Goal: Task Accomplishment & Management: Complete application form

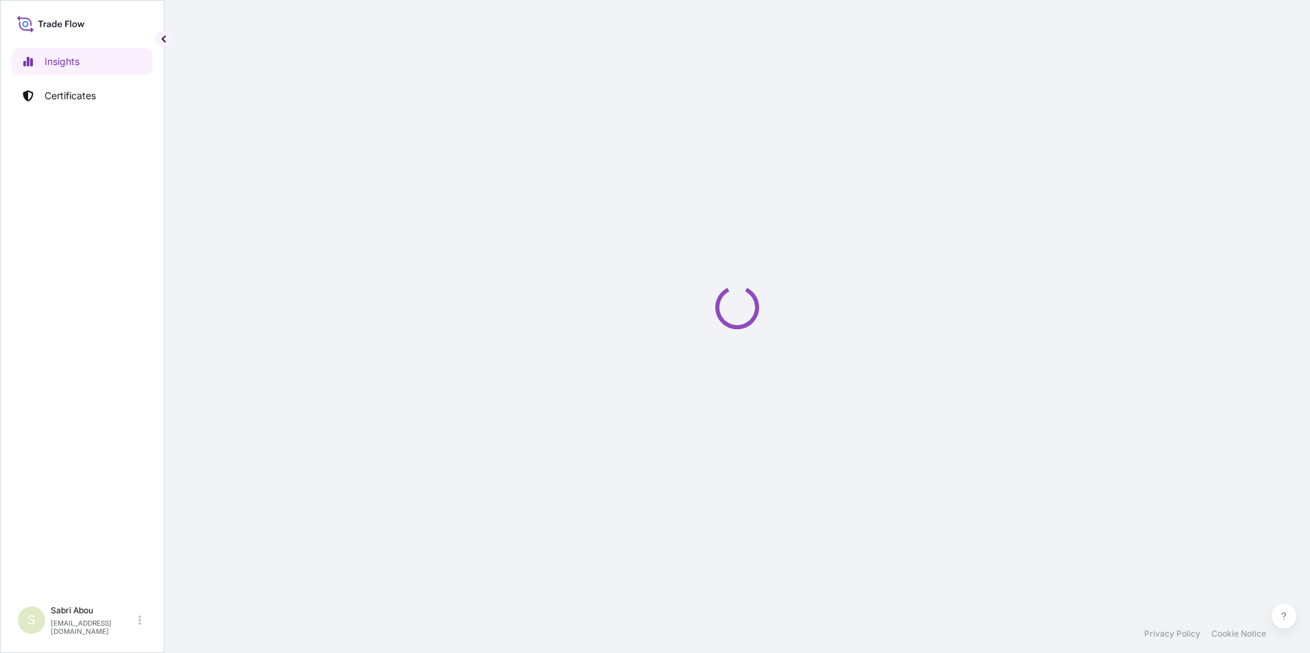
select select "2025"
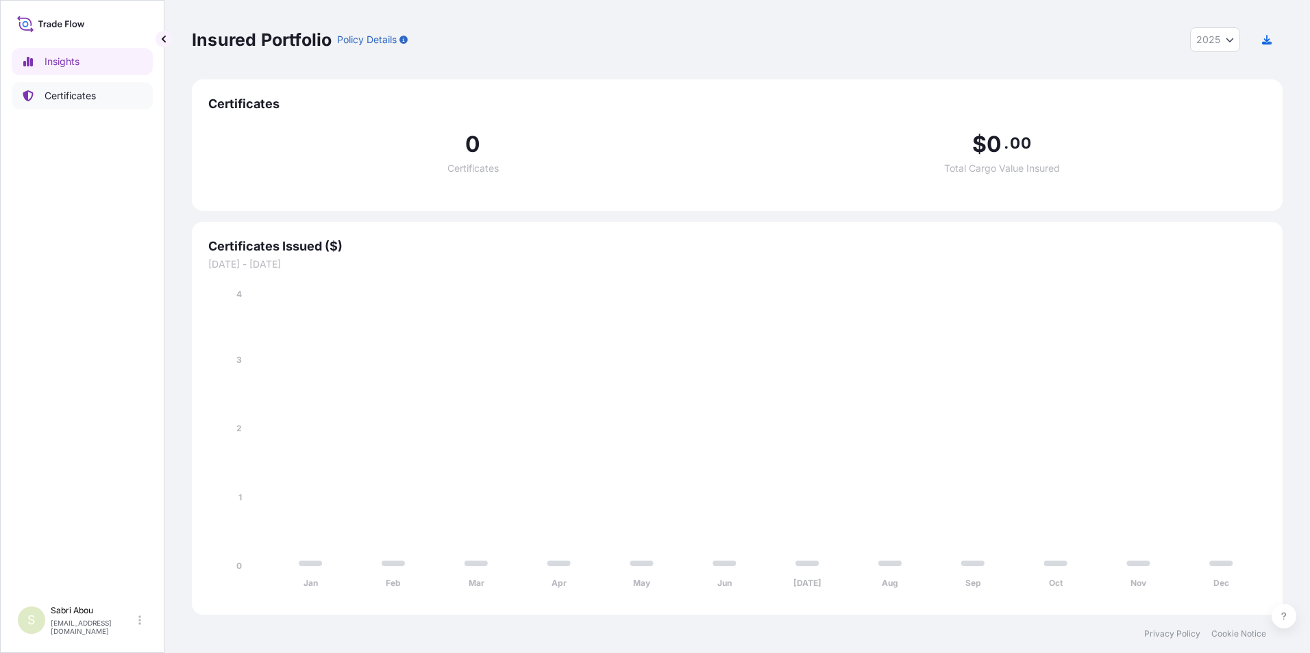
click at [68, 88] on link "Certificates" at bounding box center [82, 95] width 141 height 27
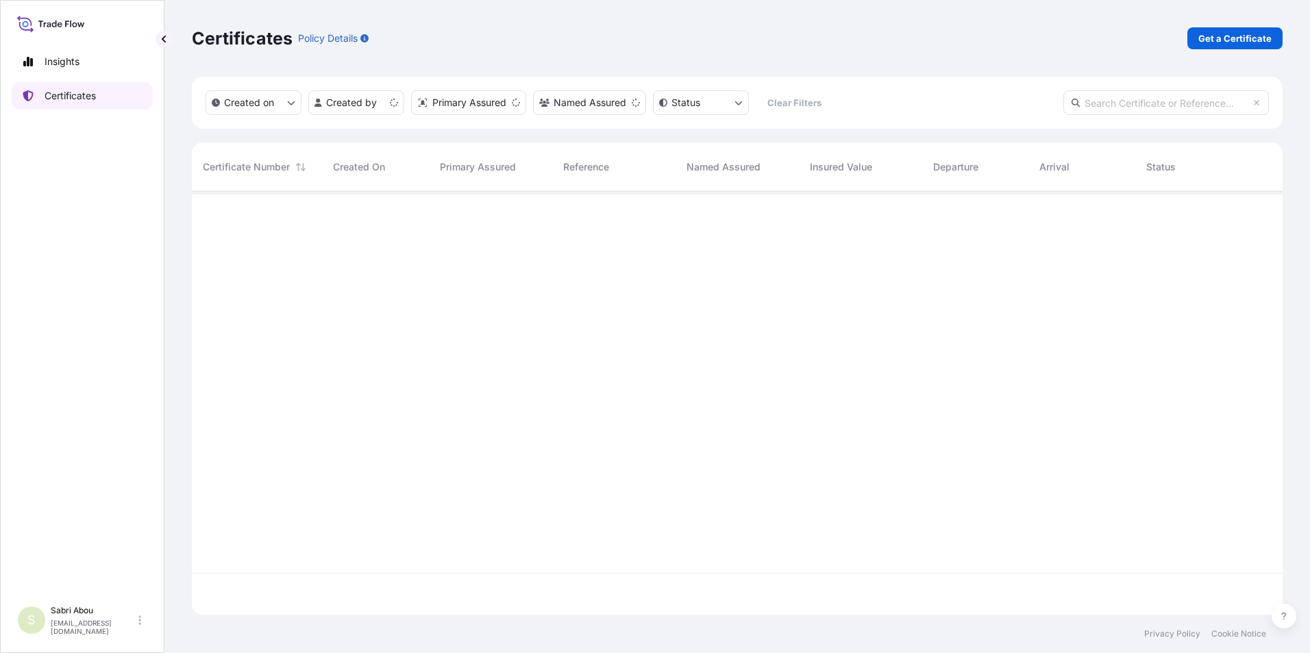
scroll to position [421, 1080]
click at [1229, 42] on p "Get a Certificate" at bounding box center [1234, 39] width 73 height 14
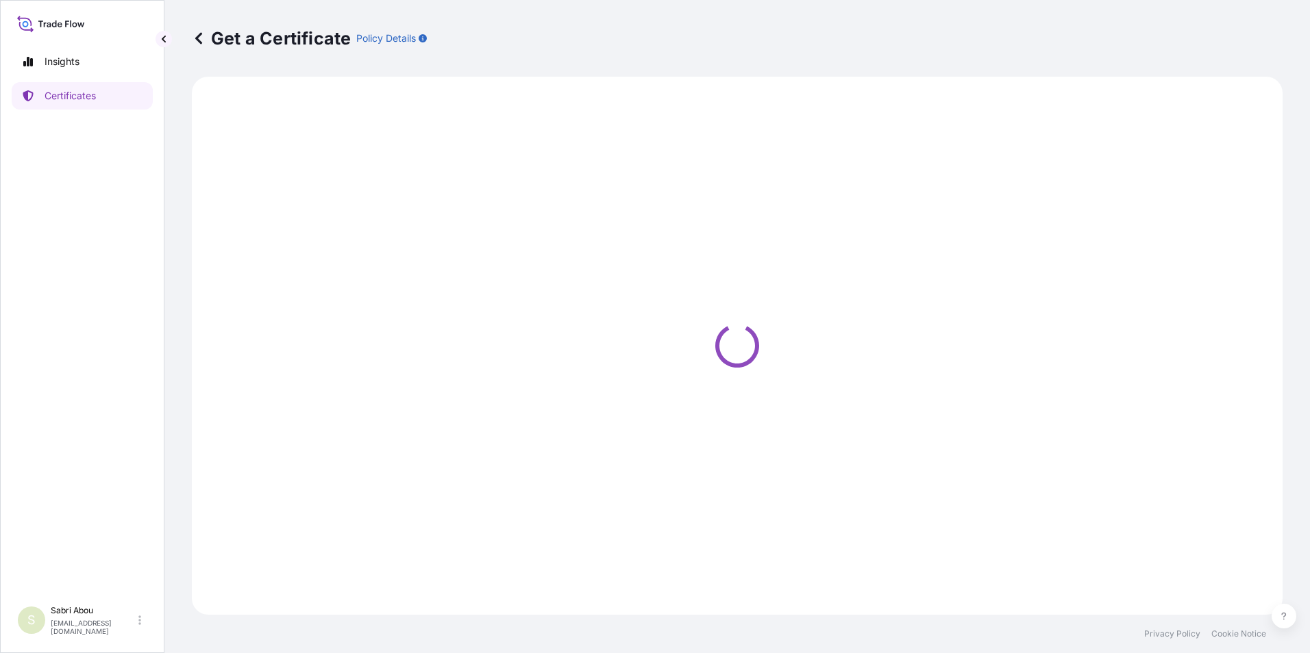
select select "Sea"
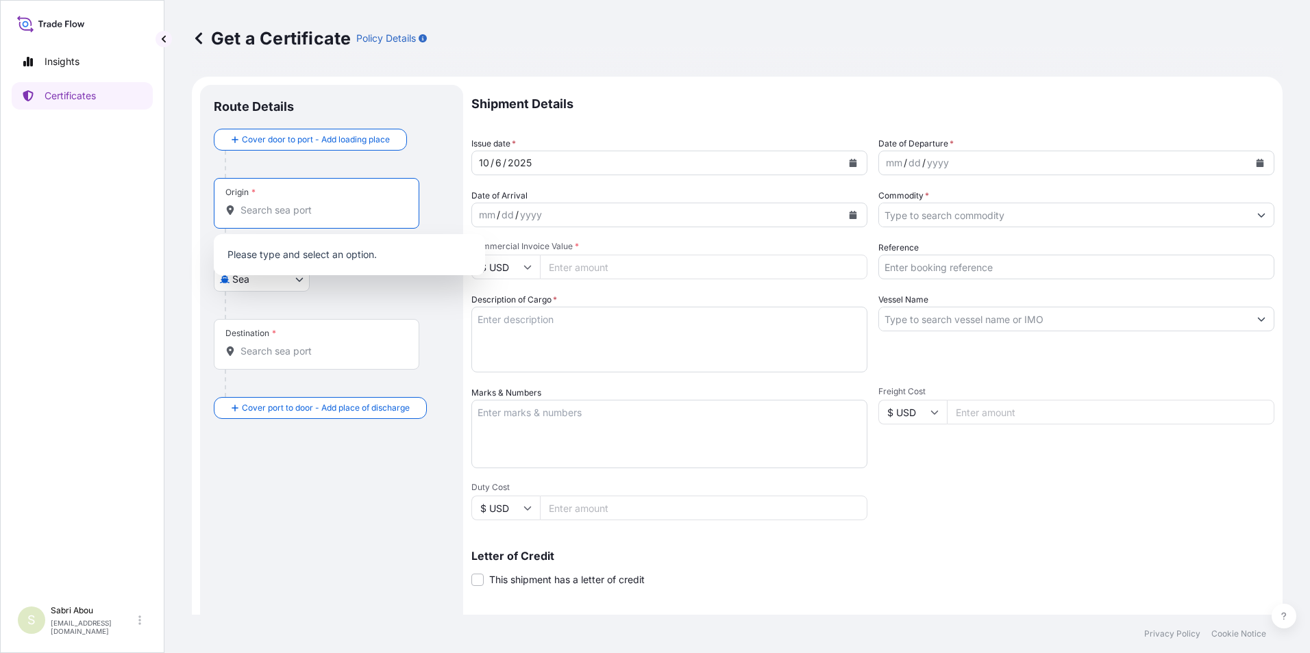
click at [297, 214] on input "Origin *" at bounding box center [321, 210] width 162 height 14
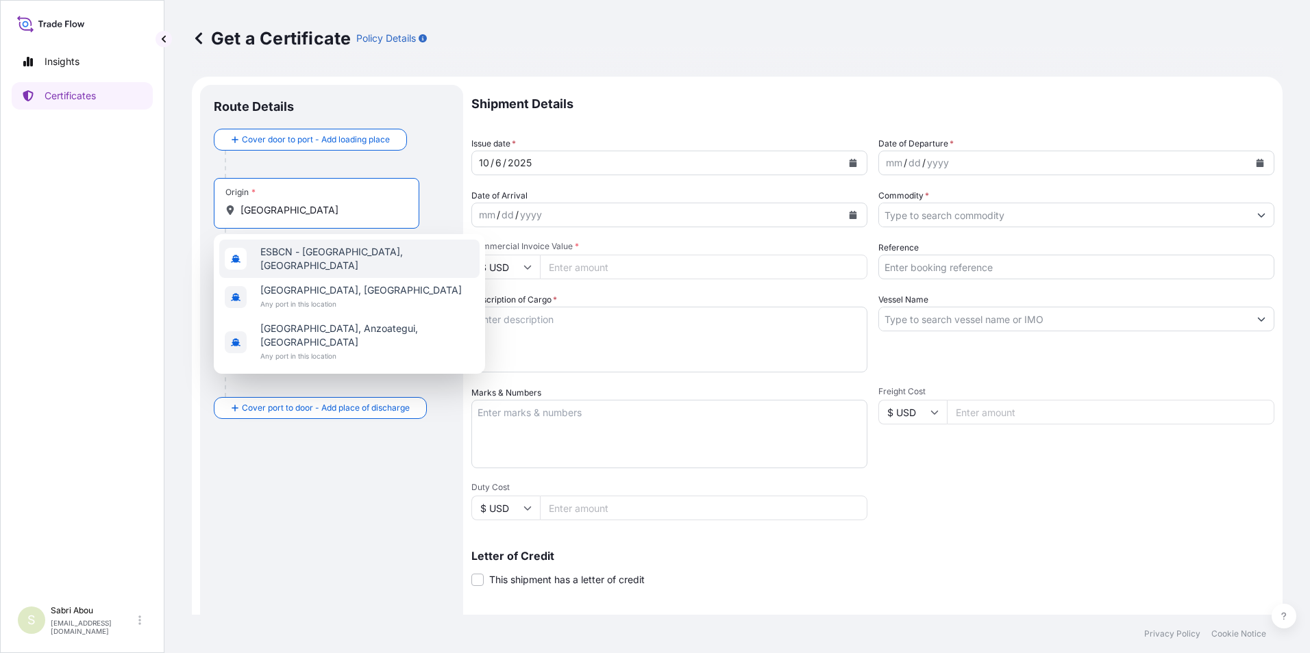
click at [324, 260] on span "ESBCN - [GEOGRAPHIC_DATA], [GEOGRAPHIC_DATA]" at bounding box center [367, 258] width 214 height 27
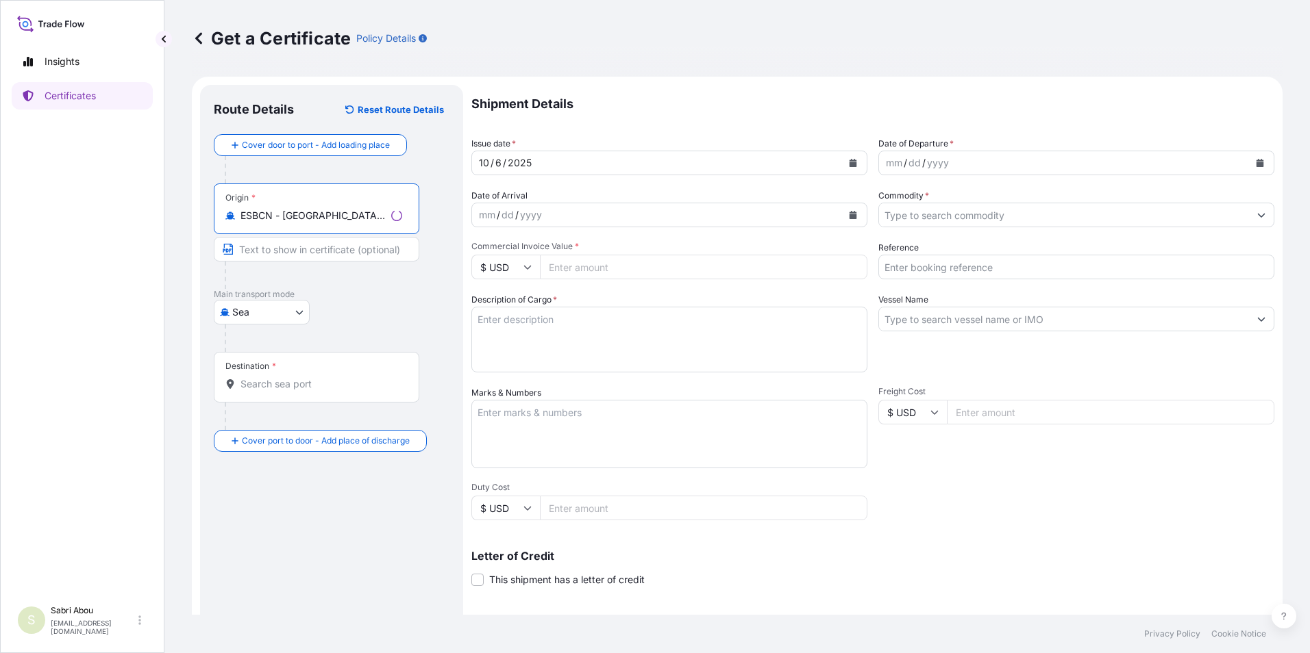
type input "ESBCN - [GEOGRAPHIC_DATA], [GEOGRAPHIC_DATA]"
click at [334, 396] on div "Destination *" at bounding box center [316, 377] width 205 height 51
click at [334, 391] on input "Destination *" at bounding box center [321, 384] width 162 height 14
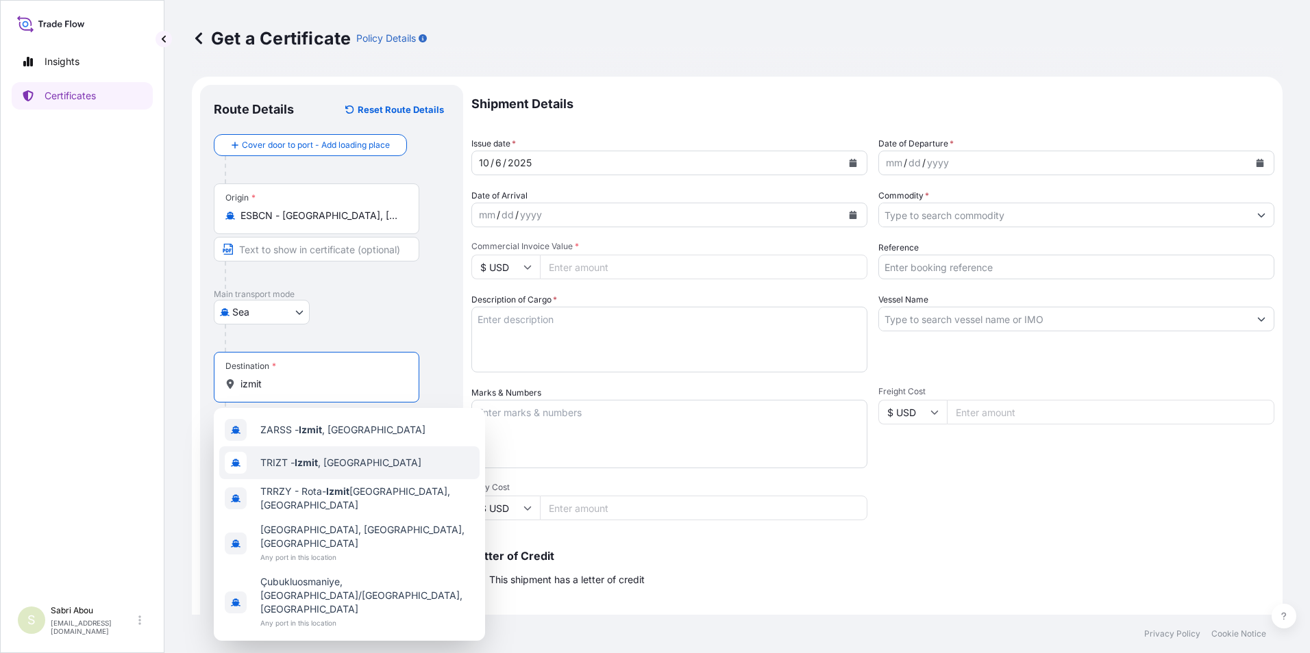
click at [335, 462] on span "TRIZT - [GEOGRAPHIC_DATA] , [GEOGRAPHIC_DATA]" at bounding box center [340, 463] width 161 height 14
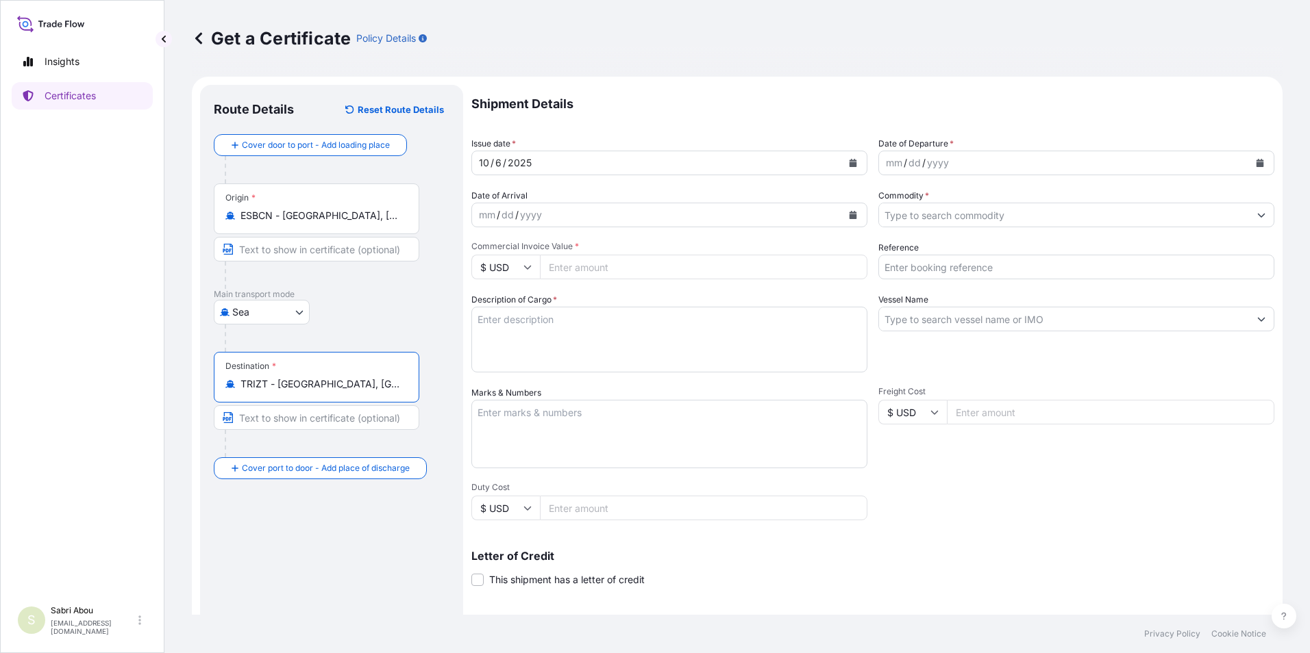
type input "TRIZT - [GEOGRAPHIC_DATA], [GEOGRAPHIC_DATA]"
click at [1010, 155] on div "mm / dd / yyyy" at bounding box center [1064, 163] width 370 height 25
click at [1256, 164] on icon "Calendar" at bounding box center [1260, 163] width 8 height 8
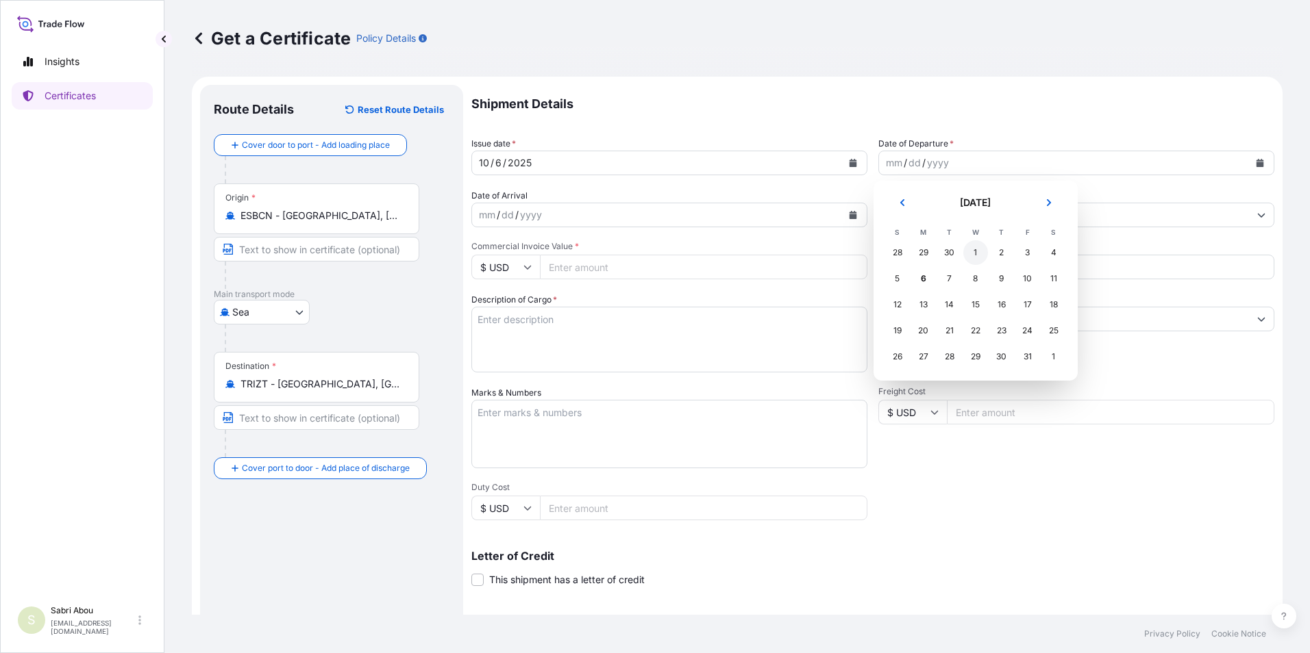
click at [979, 254] on div "1" at bounding box center [975, 252] width 25 height 25
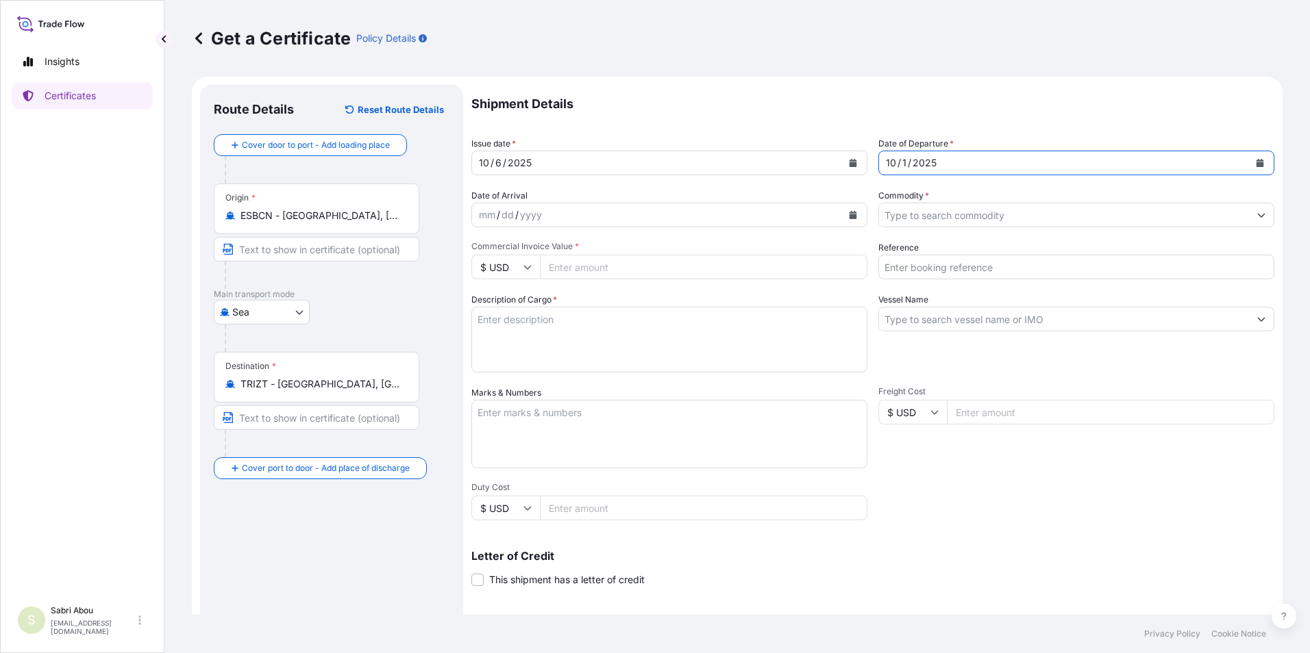
click at [947, 223] on input "Commodity *" at bounding box center [1064, 215] width 370 height 25
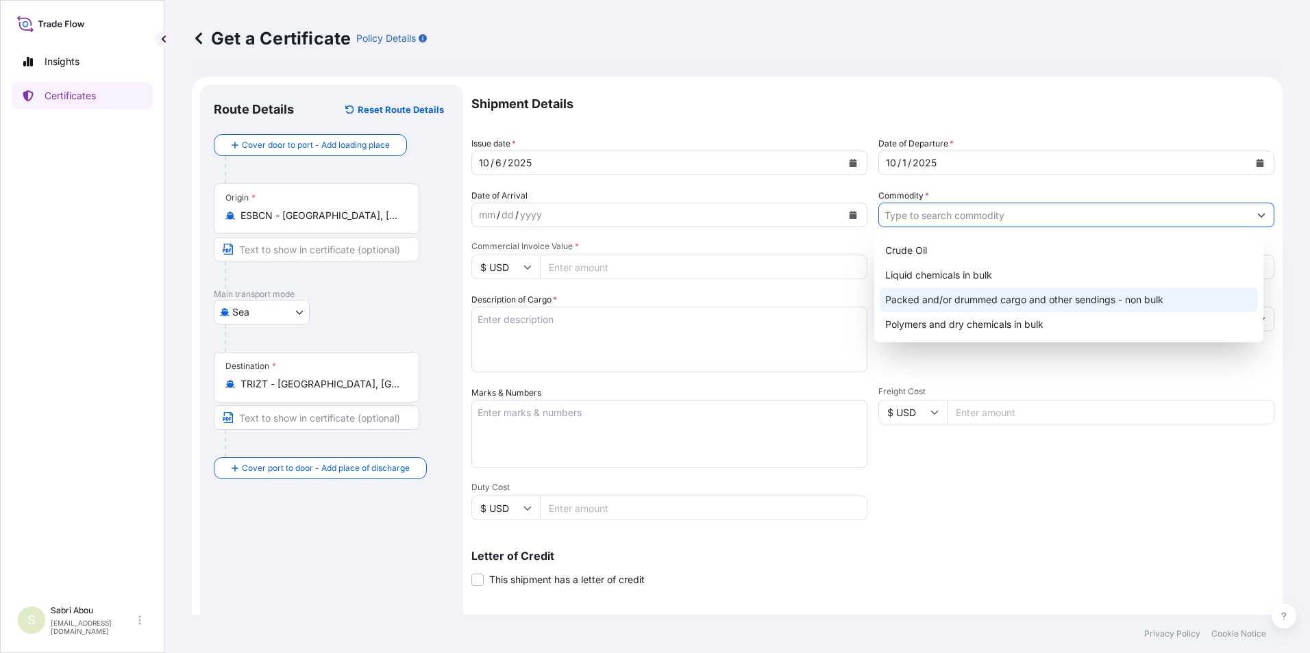
click at [962, 297] on div "Packed and/or drummed cargo and other sendings - non bulk" at bounding box center [1068, 300] width 379 height 25
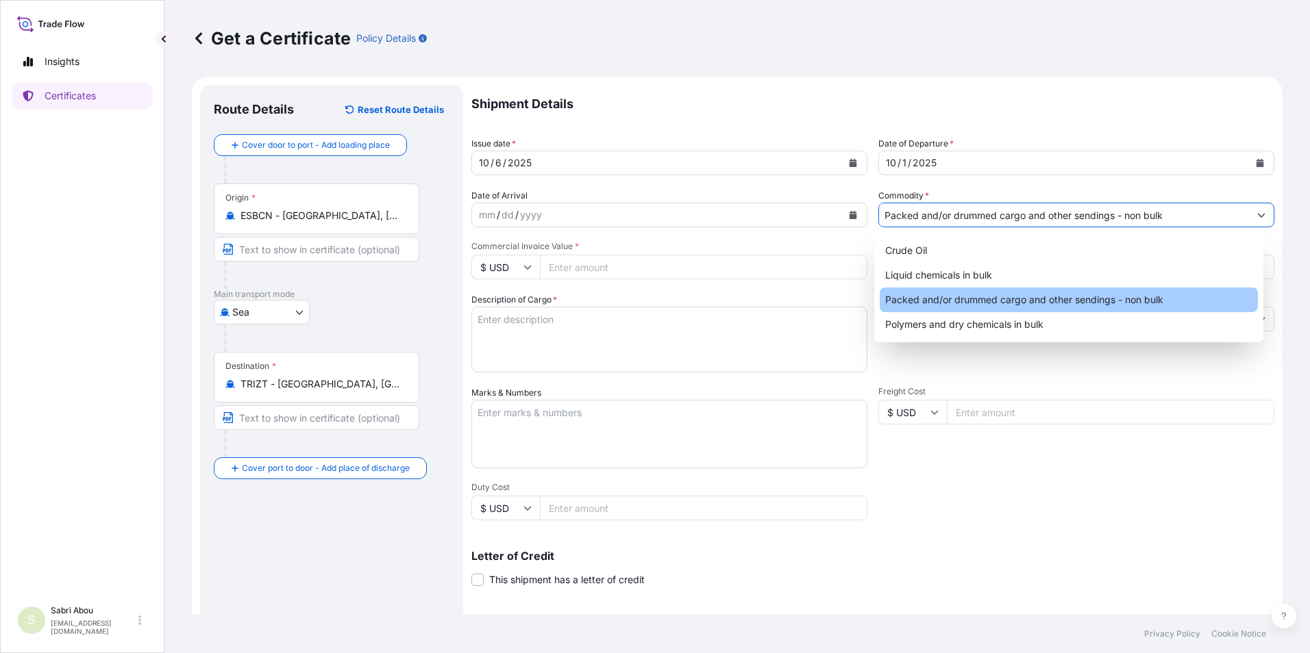
type input "Packed and/or drummed cargo and other sendings - non bulk"
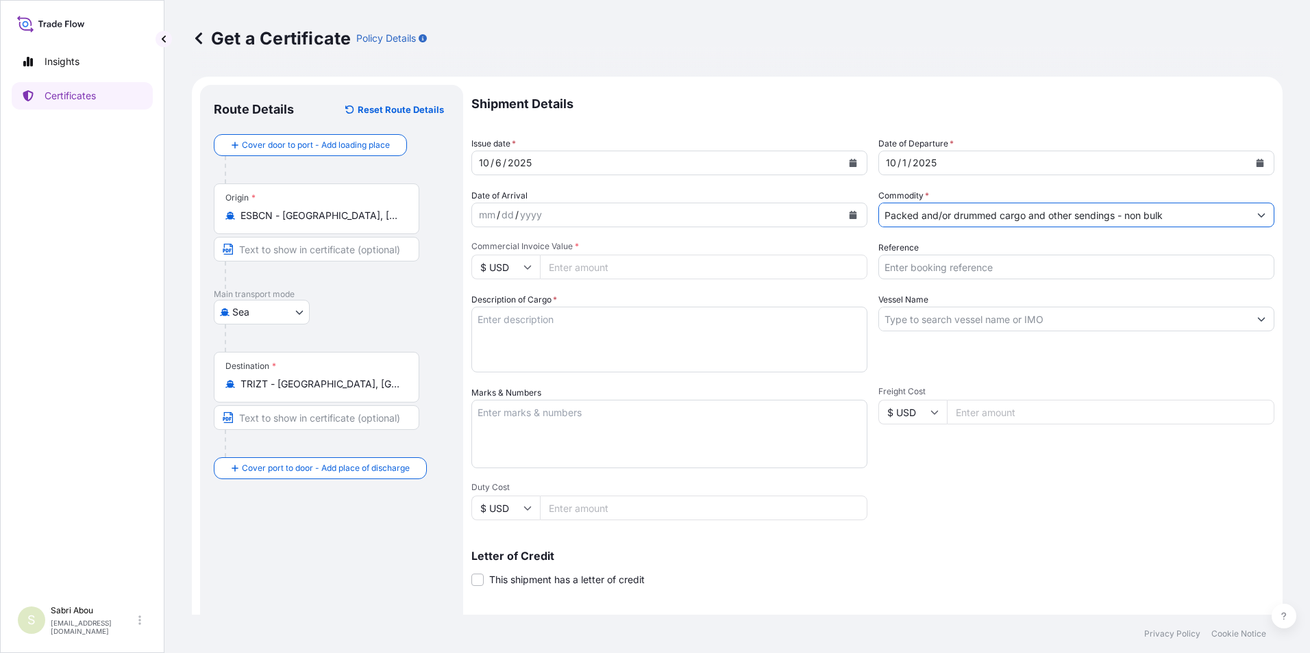
click at [567, 334] on textarea "Description of Cargo *" at bounding box center [669, 340] width 396 height 66
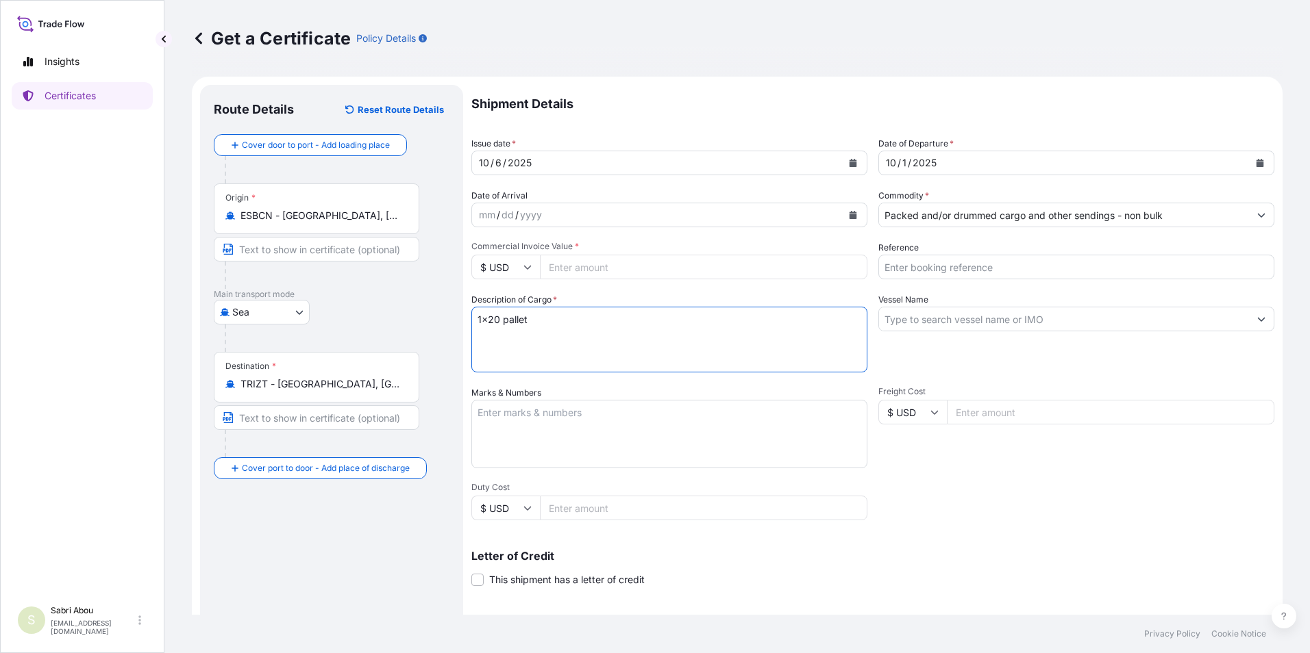
type textarea "1x20 pallet"
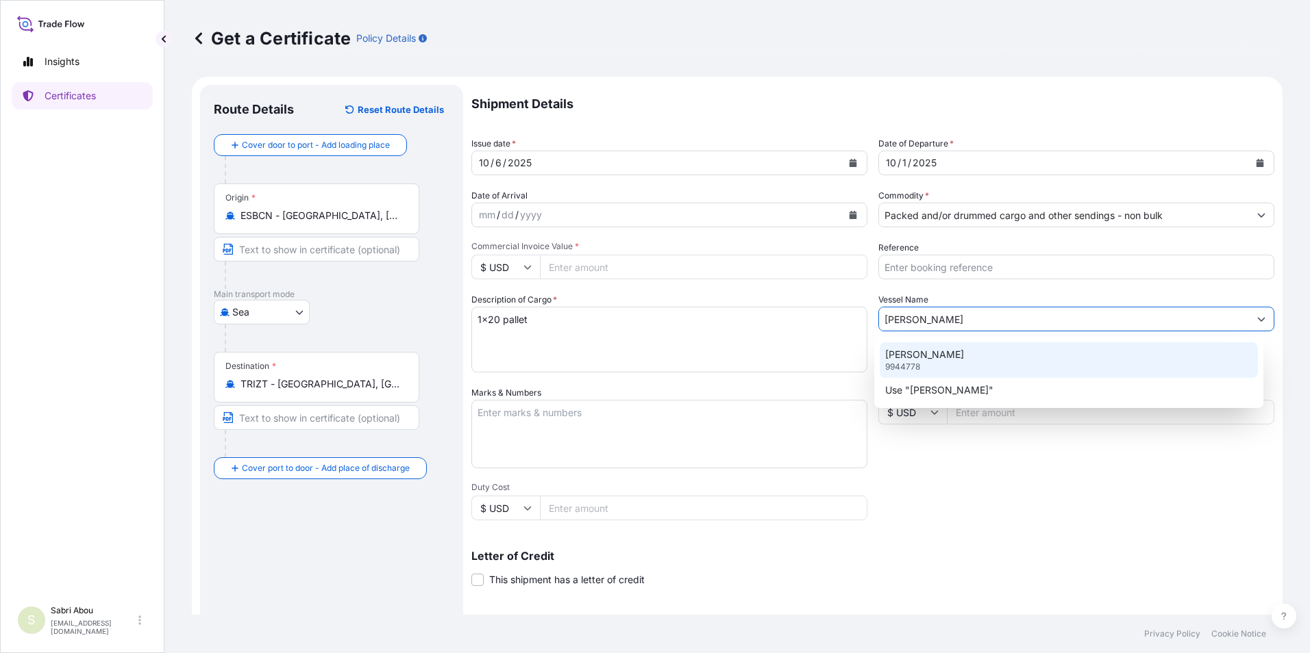
click at [937, 358] on p "[PERSON_NAME]" at bounding box center [924, 355] width 79 height 14
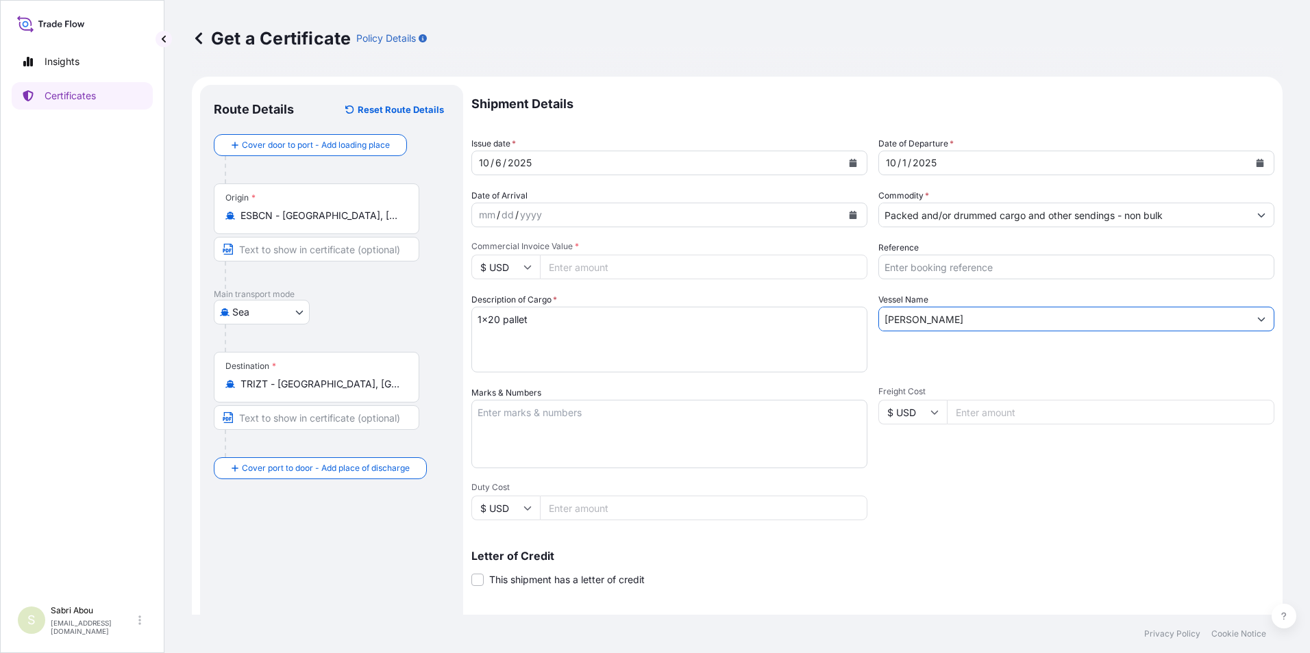
scroll to position [68, 0]
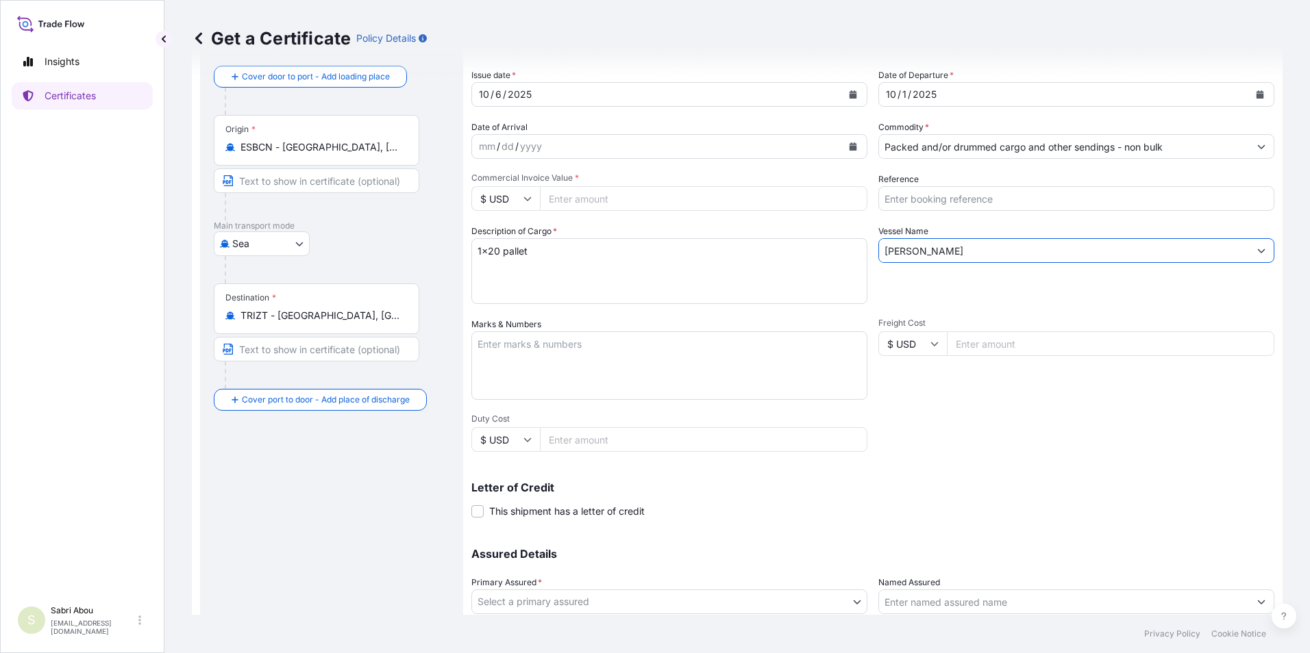
type input "[PERSON_NAME]"
click at [528, 203] on input "$ USD" at bounding box center [505, 198] width 68 height 25
drag, startPoint x: 494, startPoint y: 242, endPoint x: 503, endPoint y: 234, distance: 12.2
click at [494, 240] on div "€ EUR" at bounding box center [506, 236] width 58 height 26
type input "€ EUR"
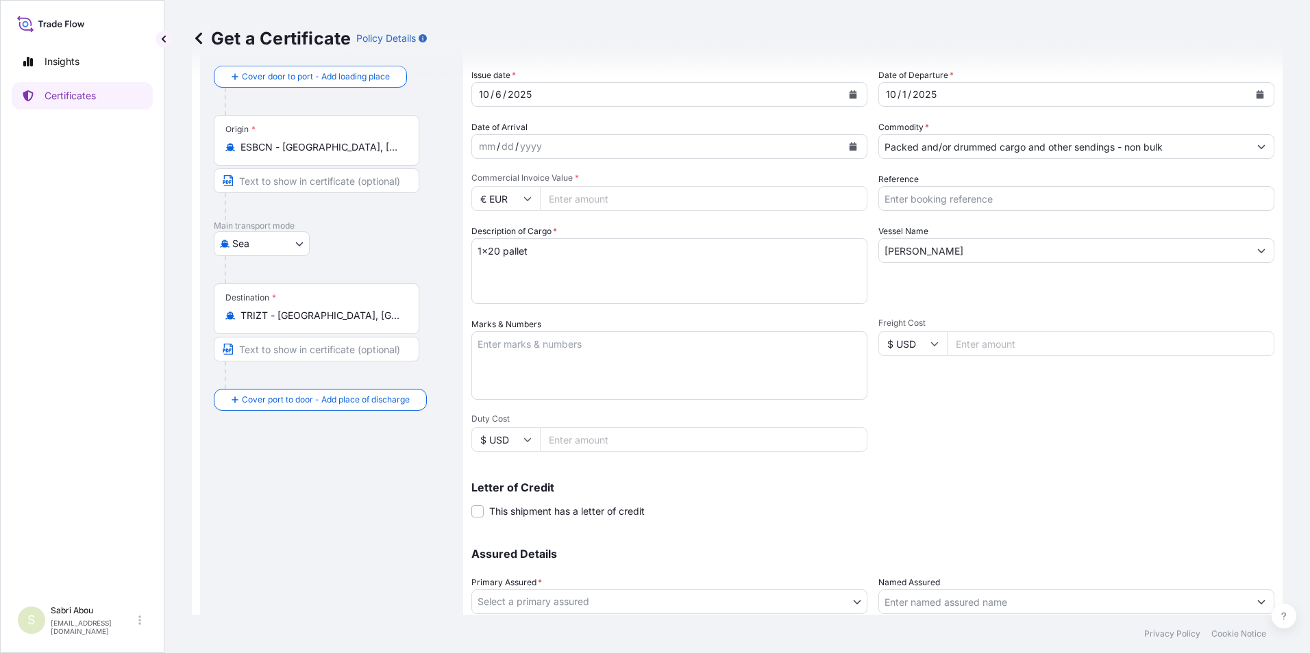
click at [594, 198] on input "Commercial Invoice Value *" at bounding box center [703, 198] width 327 height 25
type input "23562"
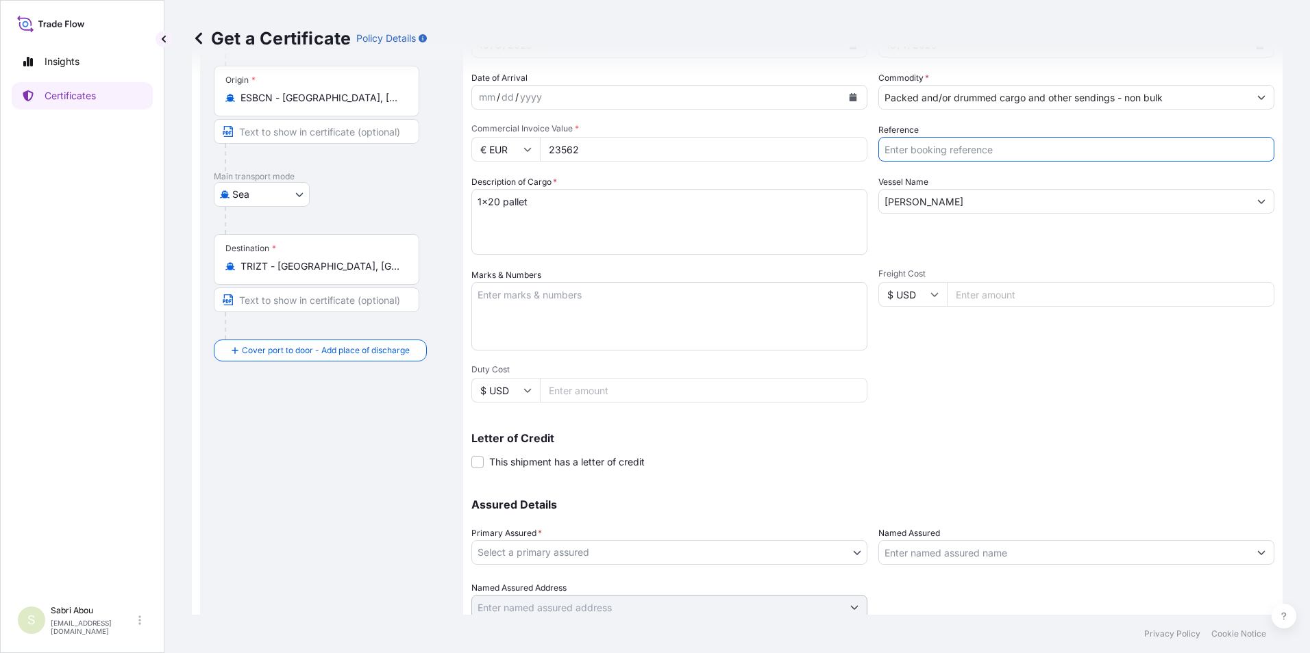
scroll to position [169, 0]
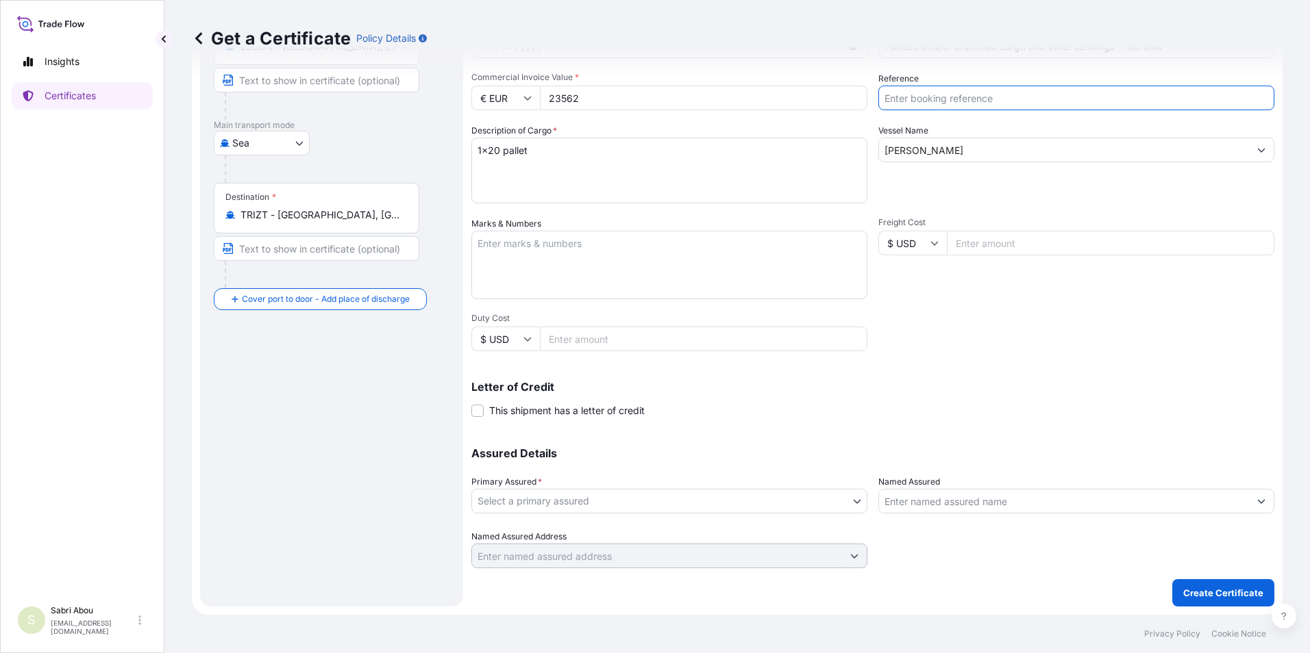
click at [669, 502] on body "Insights Certificates S Sabri Abou [EMAIL_ADDRESS][DOMAIN_NAME] Get a Certifica…" at bounding box center [655, 326] width 1310 height 653
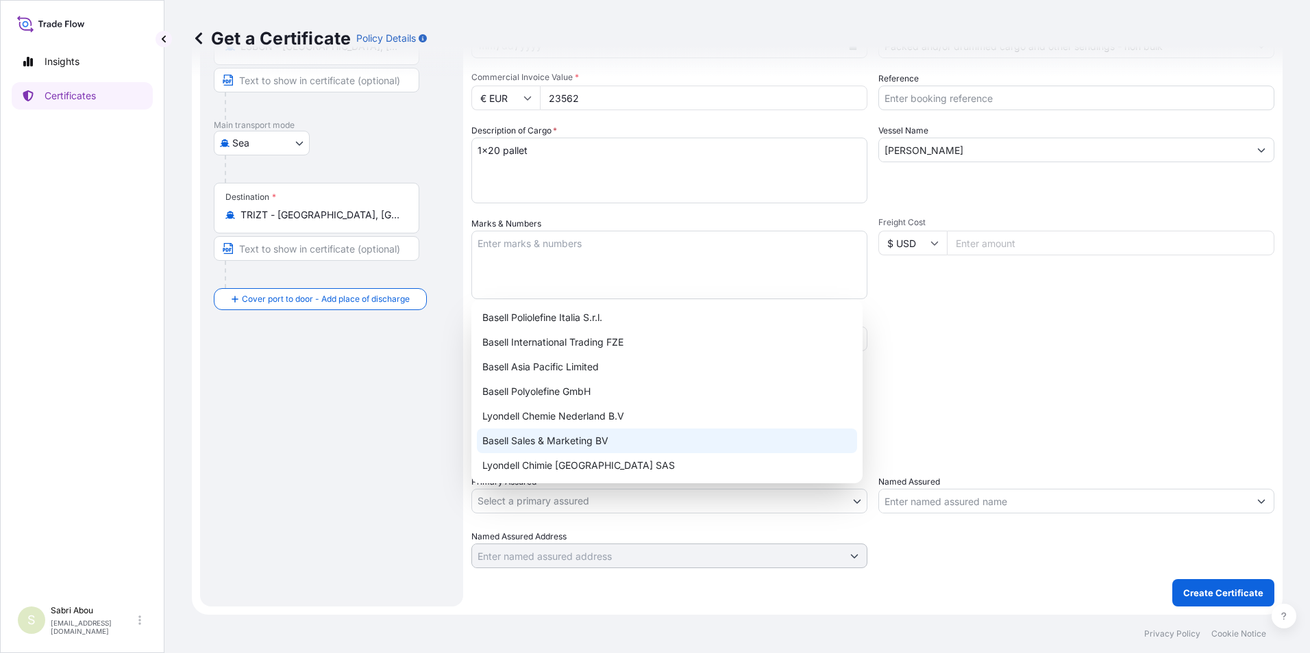
click at [573, 434] on div "Basell Sales & Marketing BV" at bounding box center [667, 441] width 380 height 25
select select "32164"
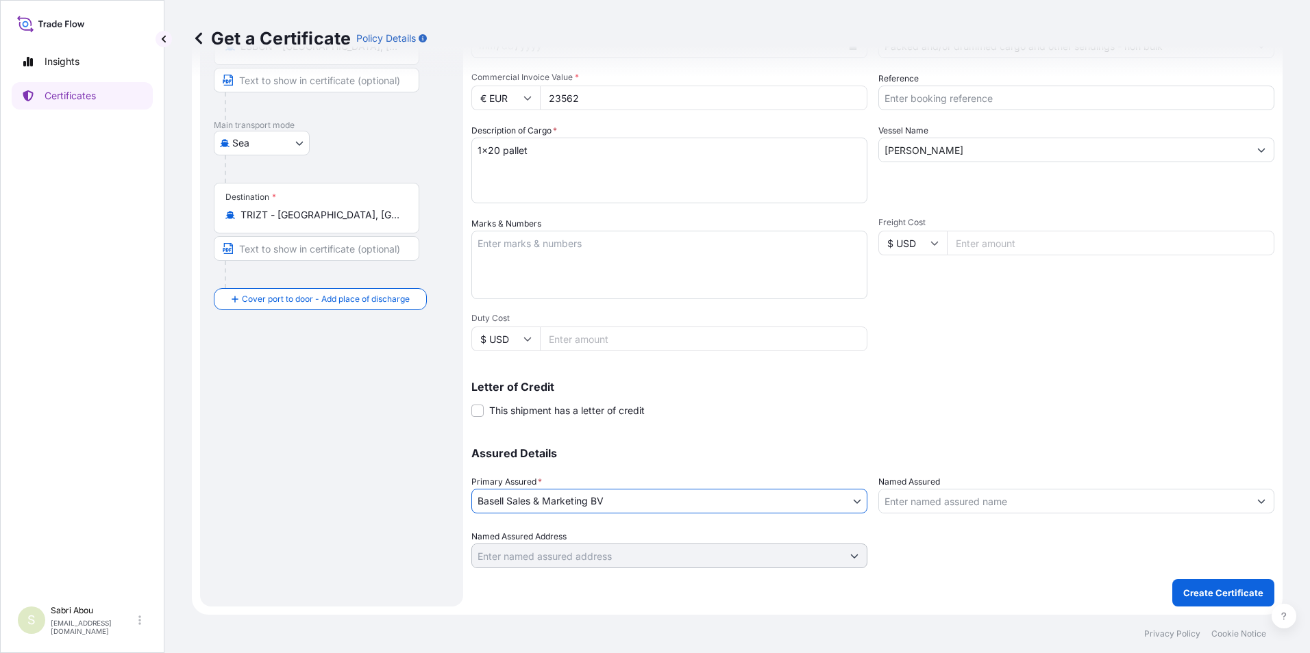
click at [944, 508] on input "Named Assured" at bounding box center [1064, 501] width 370 height 25
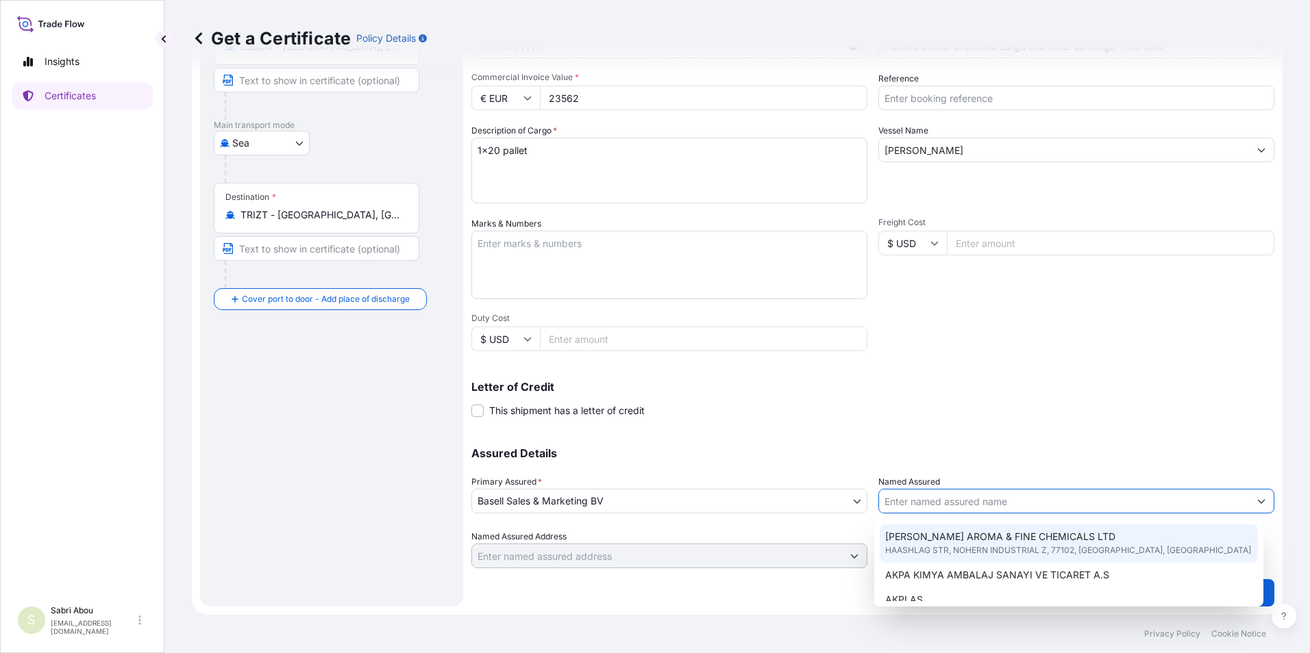
click at [955, 500] on input "Named Assured" at bounding box center [1064, 501] width 370 height 25
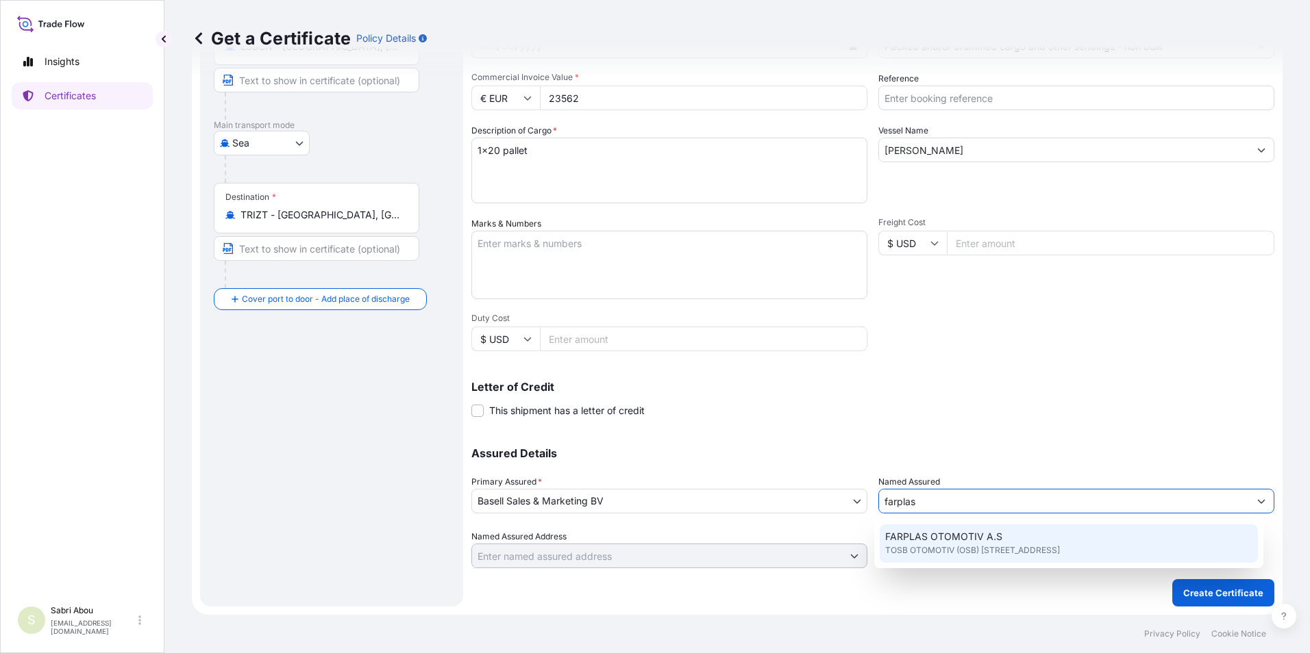
click at [942, 545] on span "TOSB OTOMOTIV (OSB) [STREET_ADDRESS]" at bounding box center [972, 551] width 175 height 14
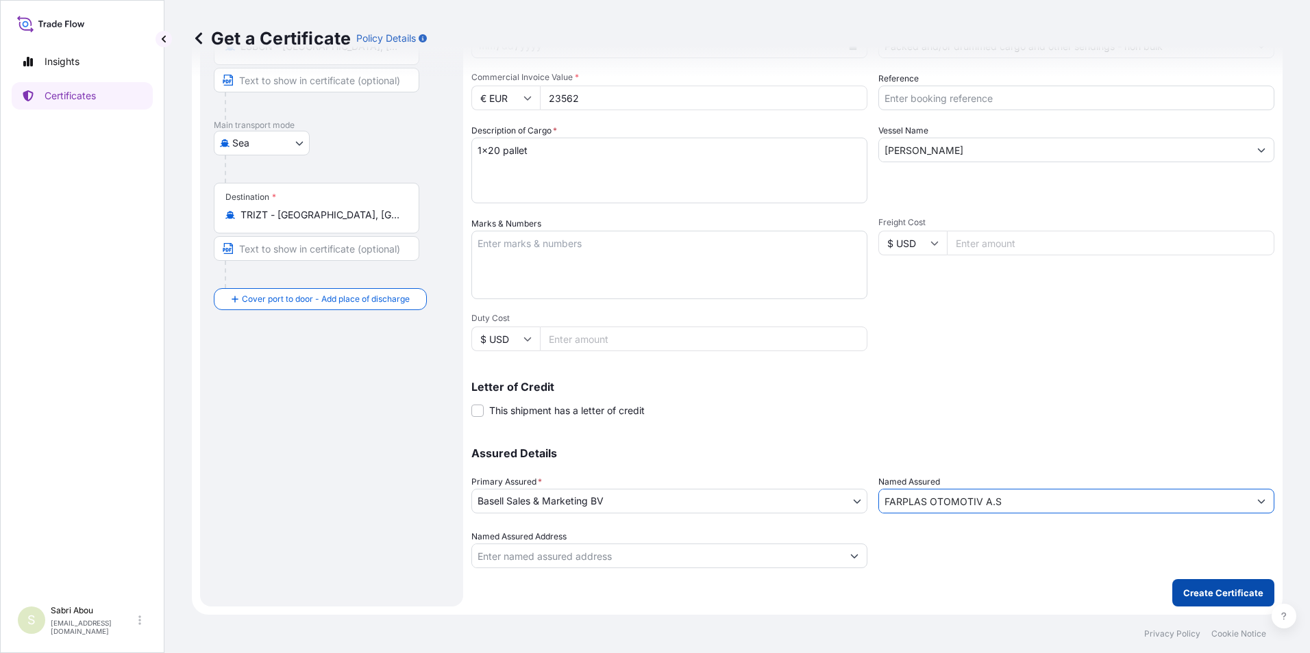
type input "FARPLAS OTOMOTIV A.S"
click at [1211, 597] on p "Create Certificate" at bounding box center [1223, 593] width 80 height 14
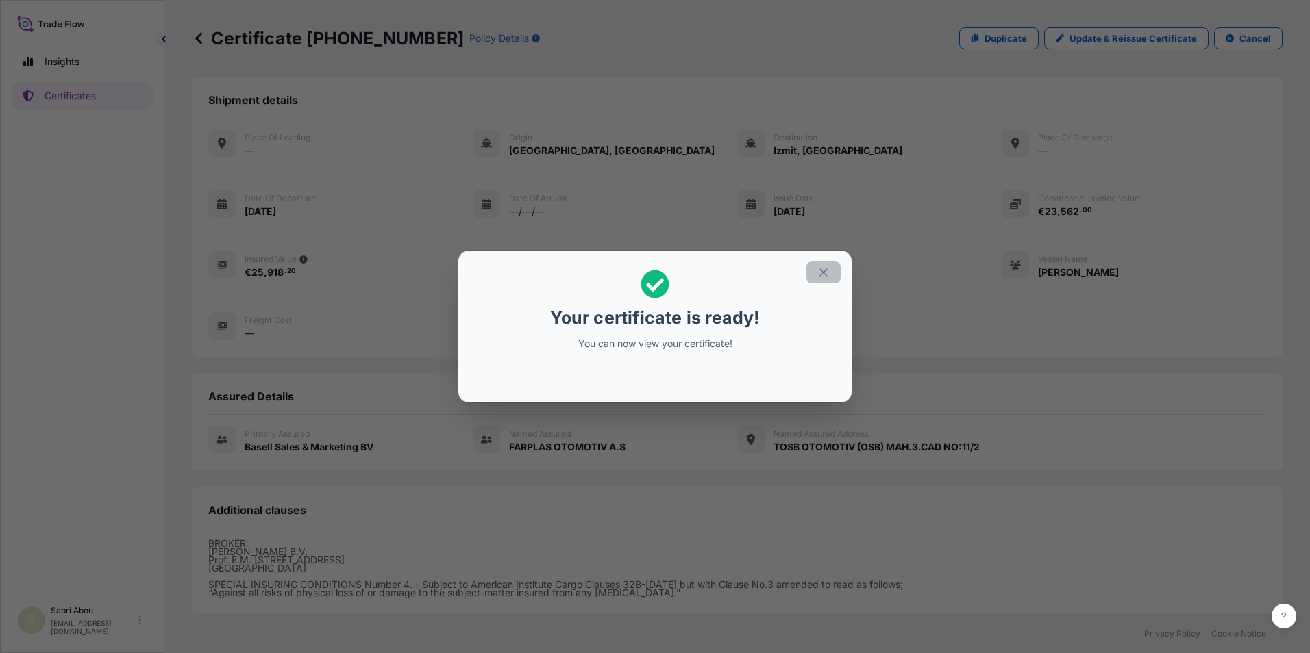
click at [823, 268] on icon "button" at bounding box center [823, 272] width 12 height 12
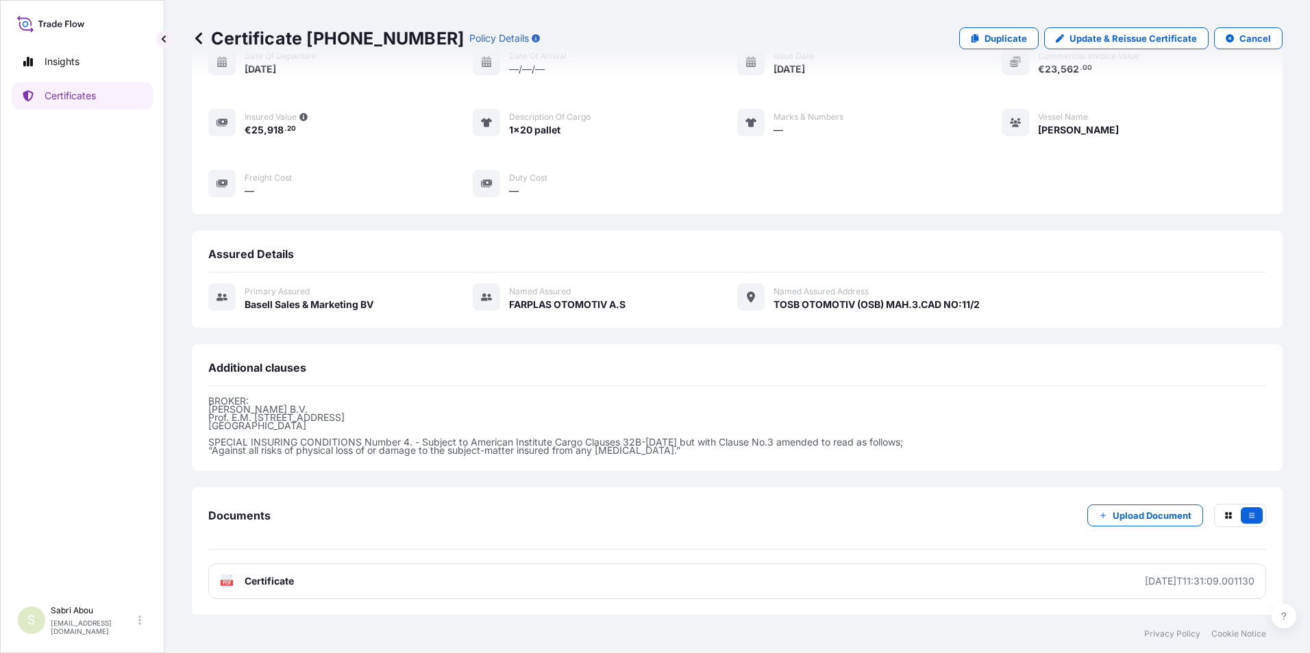
scroll to position [143, 0]
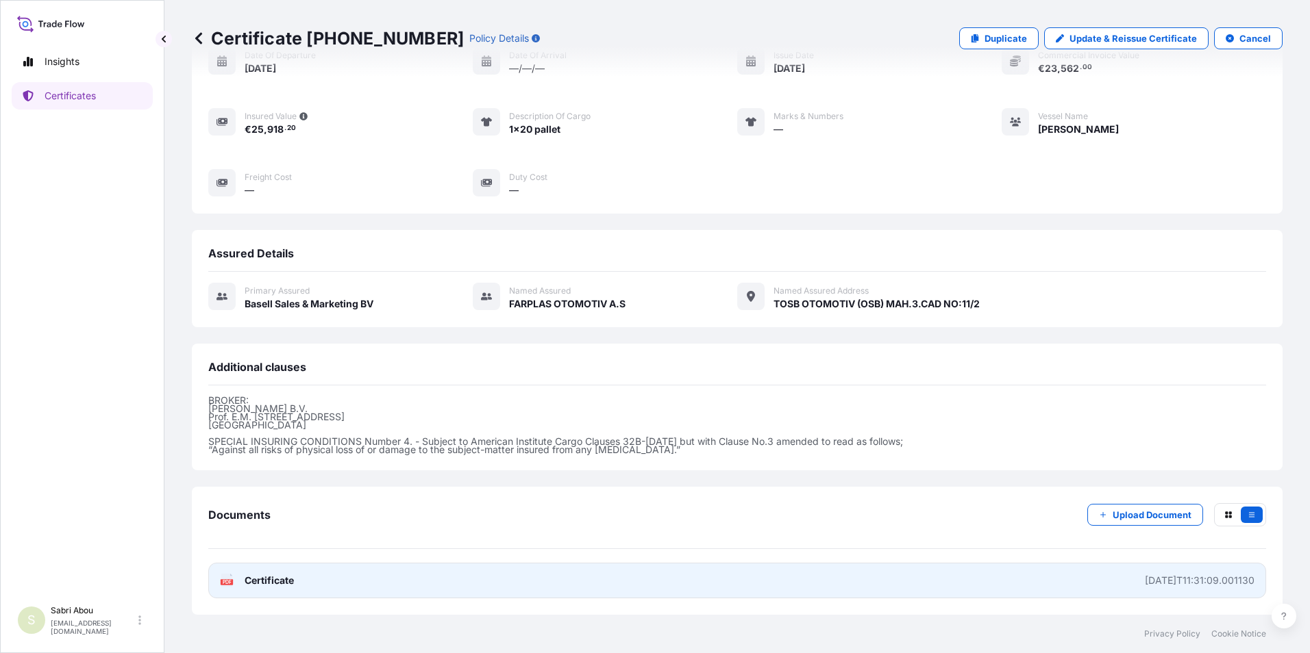
click at [736, 566] on link "PDF Certificate [DATE]T11:31:09.001130" at bounding box center [736, 581] width 1057 height 36
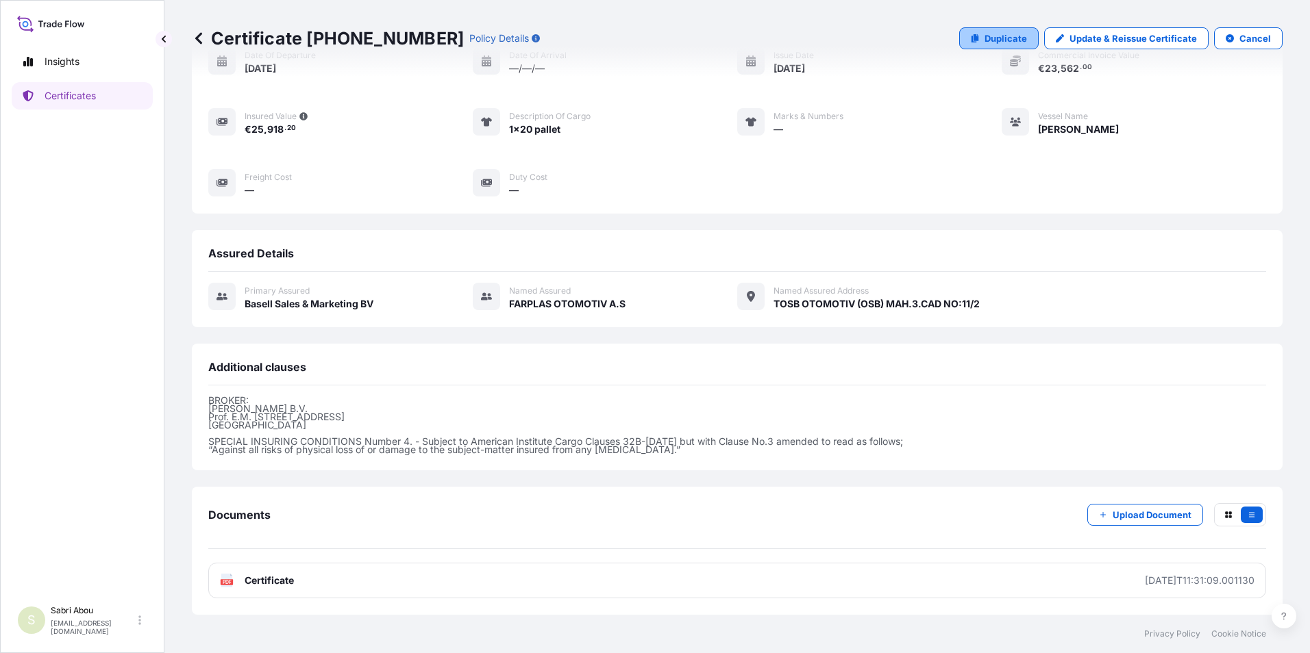
click at [992, 39] on p "Duplicate" at bounding box center [1005, 39] width 42 height 14
select select "Sea"
select select "32164"
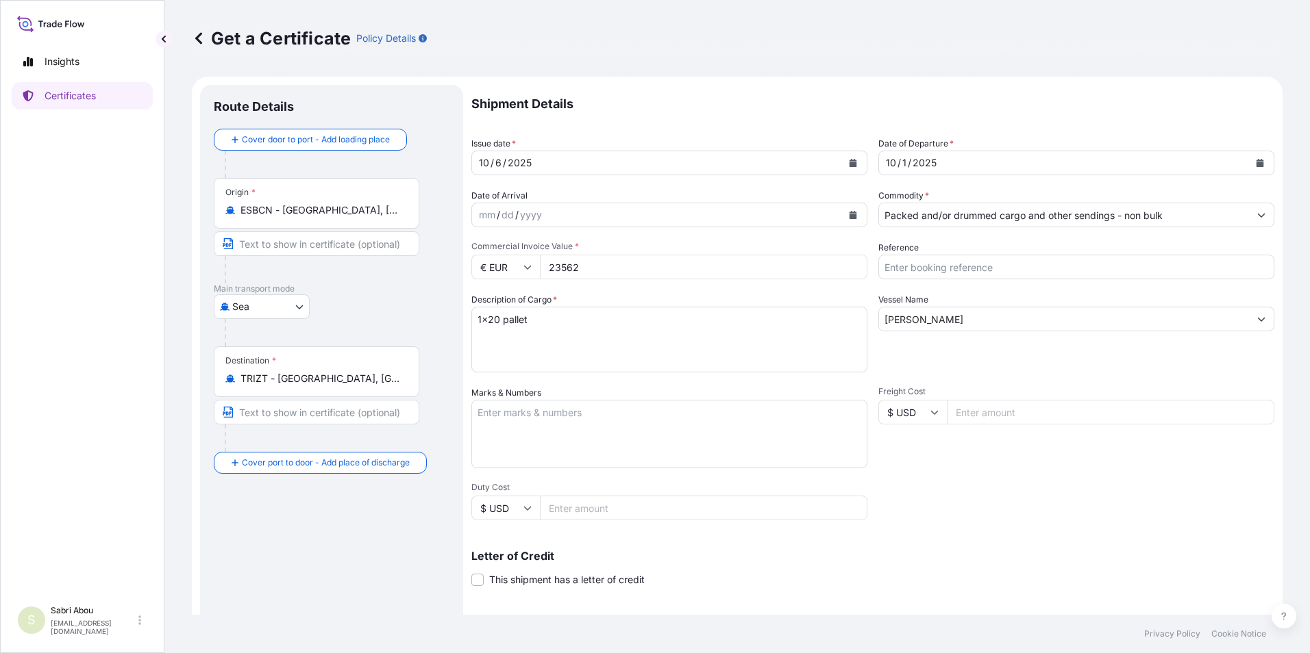
drag, startPoint x: 597, startPoint y: 275, endPoint x: 562, endPoint y: 275, distance: 35.6
click at [562, 275] on input "23562" at bounding box center [703, 267] width 327 height 25
type input "21648"
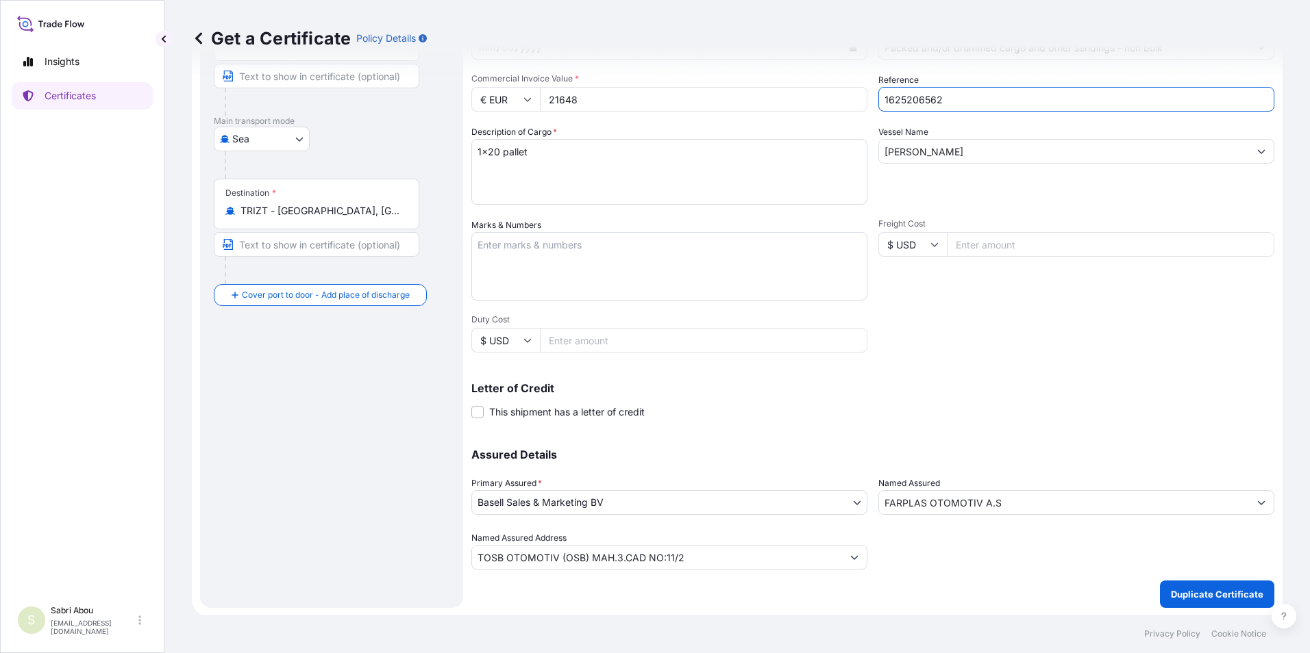
scroll to position [169, 0]
type input "1625206562"
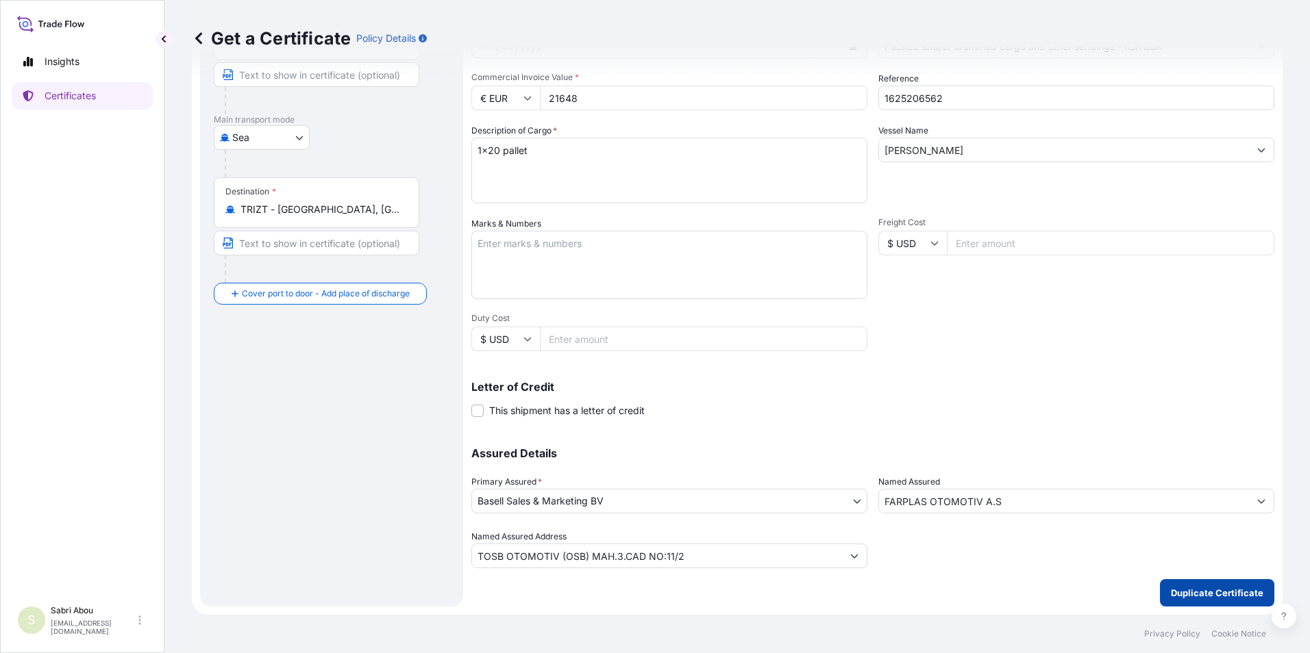
click at [1180, 592] on p "Duplicate Certificate" at bounding box center [1216, 593] width 92 height 14
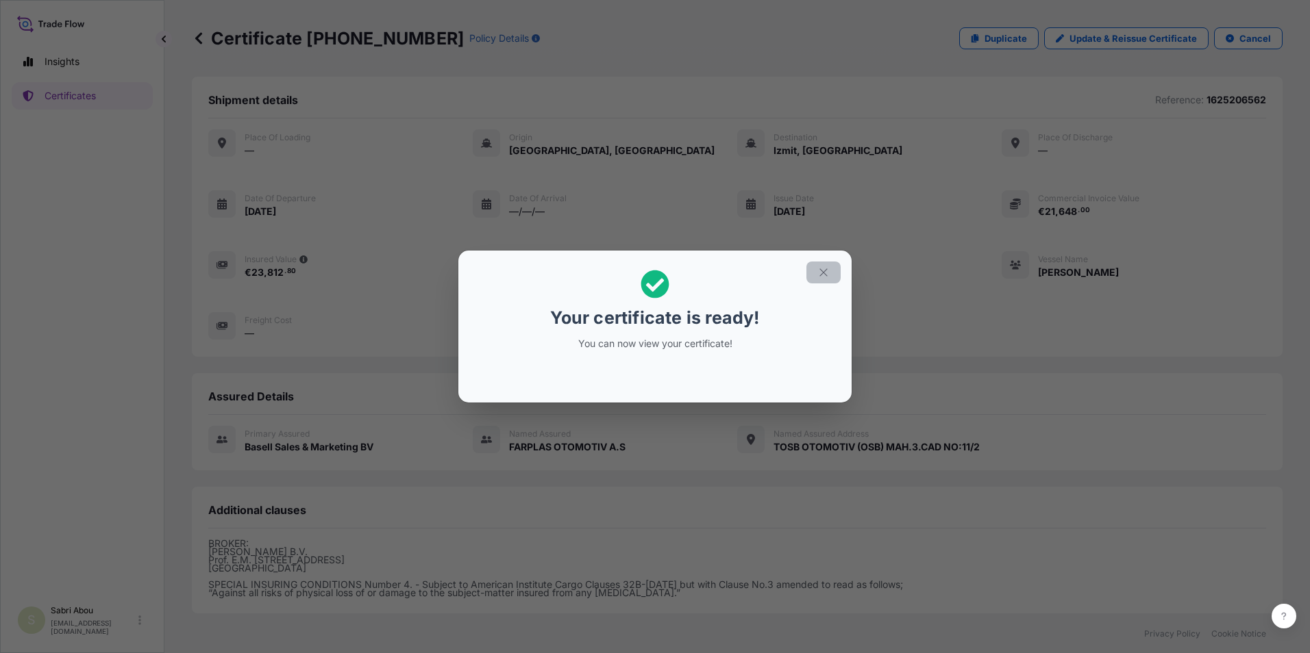
click at [820, 278] on icon "button" at bounding box center [823, 272] width 12 height 12
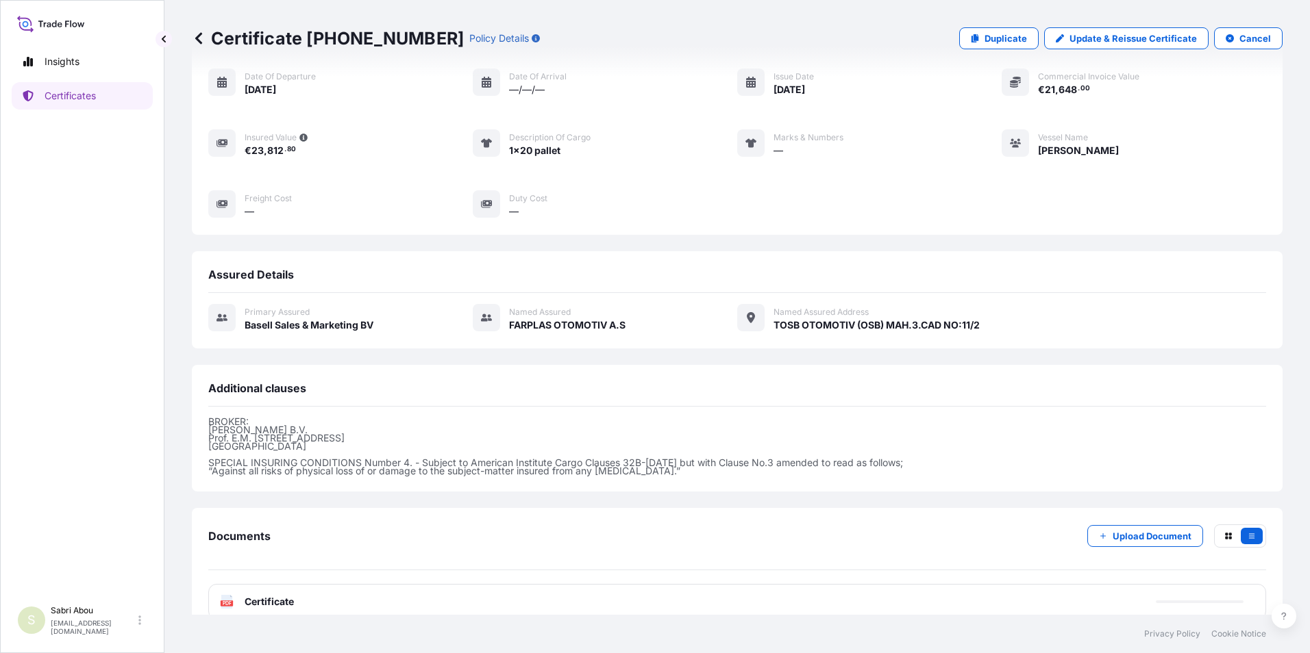
scroll to position [143, 0]
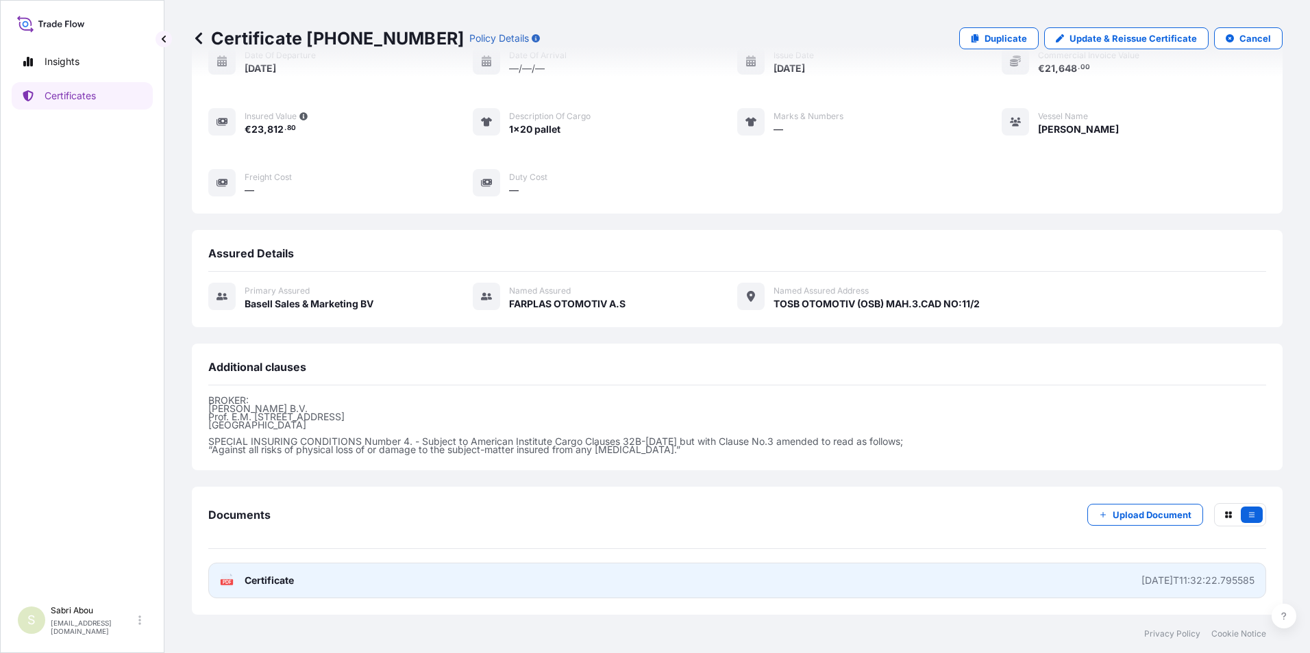
click at [700, 576] on link "PDF Certificate [DATE]T11:32:22.795585" at bounding box center [736, 581] width 1057 height 36
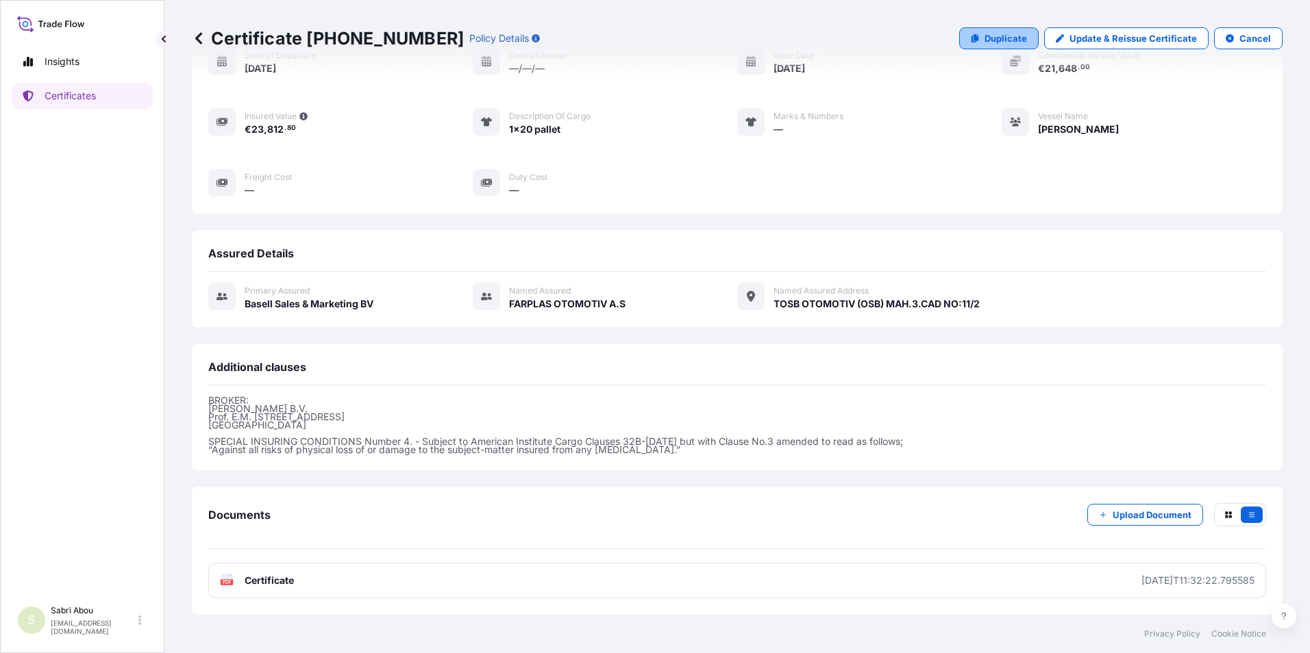
click at [984, 40] on p "Duplicate" at bounding box center [1005, 39] width 42 height 14
select select "Sea"
select select "32164"
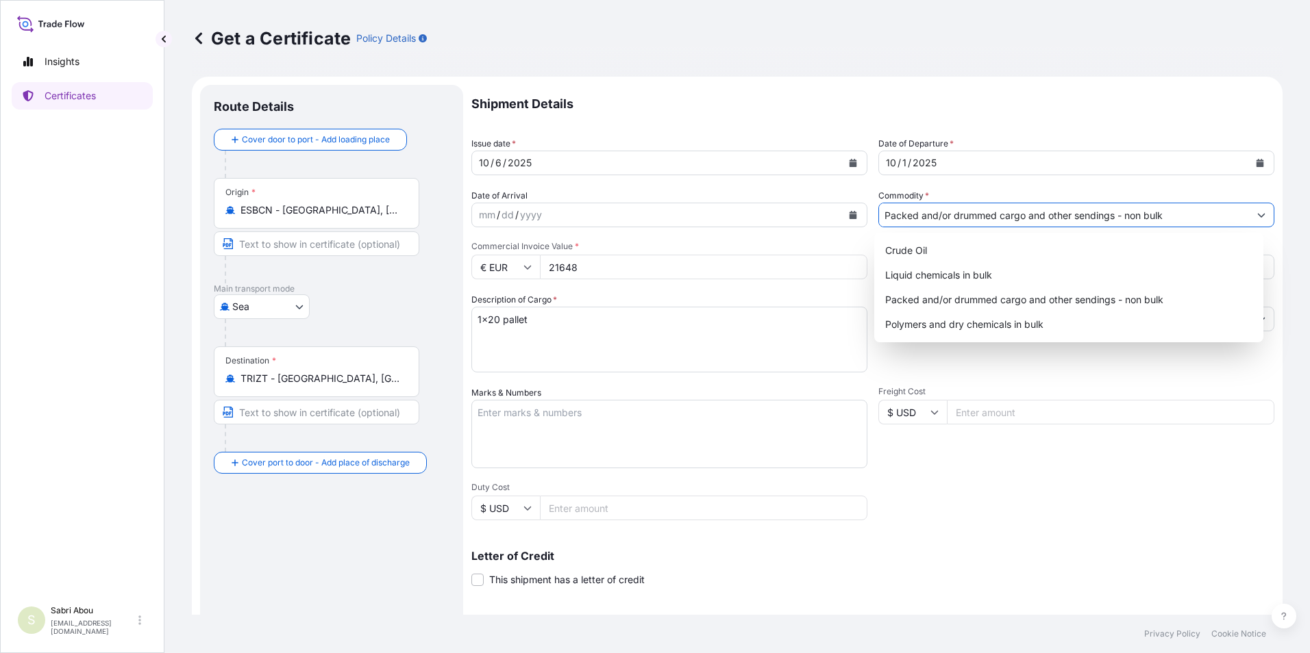
click at [984, 212] on input "Packed and/or drummed cargo and other sendings - non bulk" at bounding box center [1064, 215] width 370 height 25
click at [1006, 325] on div "Polymers and dry chemicals in bulk" at bounding box center [1068, 324] width 379 height 25
type input "Polymers and dry chemicals in bulk"
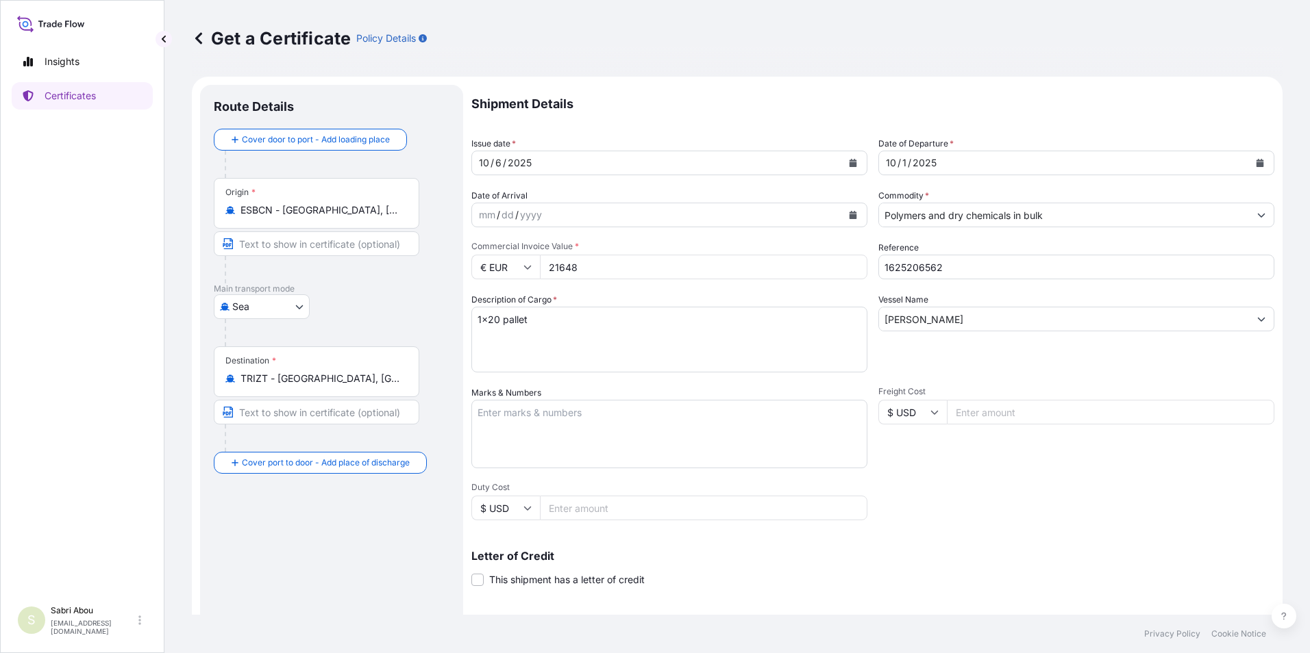
drag, startPoint x: 622, startPoint y: 266, endPoint x: 542, endPoint y: 269, distance: 79.5
click at [542, 269] on input "21648" at bounding box center [703, 267] width 327 height 25
type input "37399.80"
type input "1625206760"
click at [518, 319] on textarea "1x20 pallet" at bounding box center [669, 340] width 396 height 66
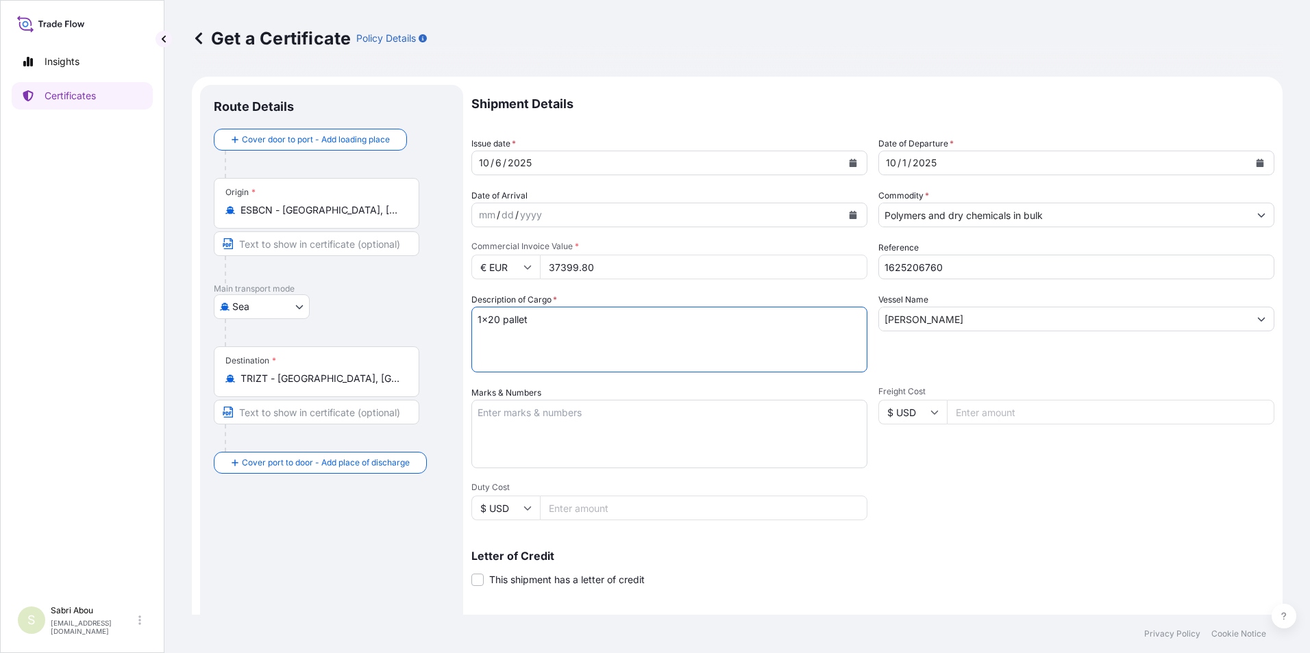
click at [518, 319] on textarea "1x20 pallet" at bounding box center [669, 340] width 396 height 66
type textarea "1x20 bulk"
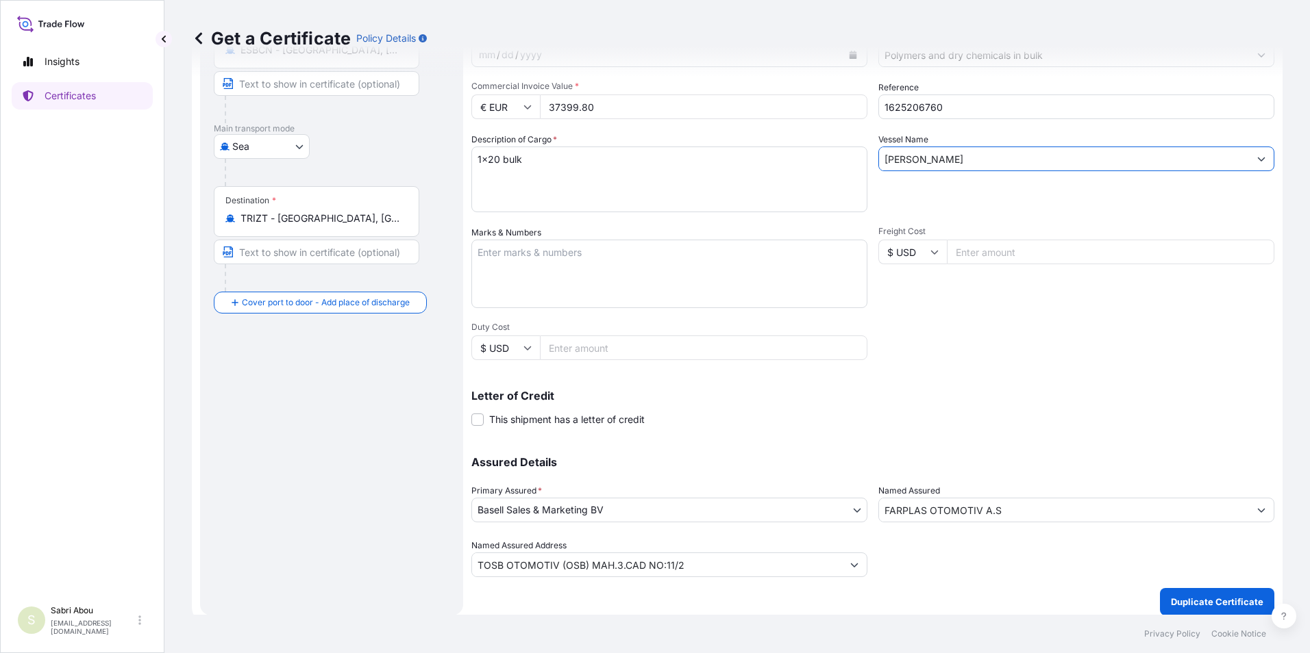
scroll to position [169, 0]
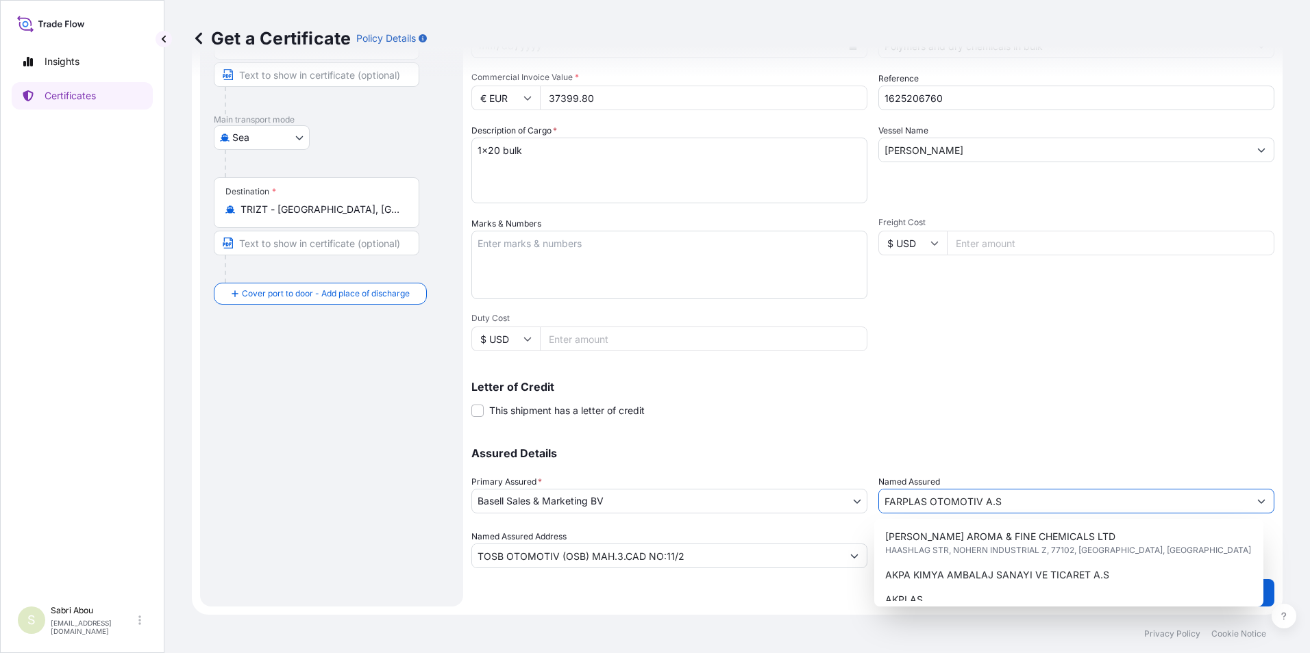
drag, startPoint x: 980, startPoint y: 490, endPoint x: 890, endPoint y: 495, distance: 90.5
click at [890, 495] on input "FARPLAS OTOMOTIV A.S" at bounding box center [1064, 501] width 370 height 25
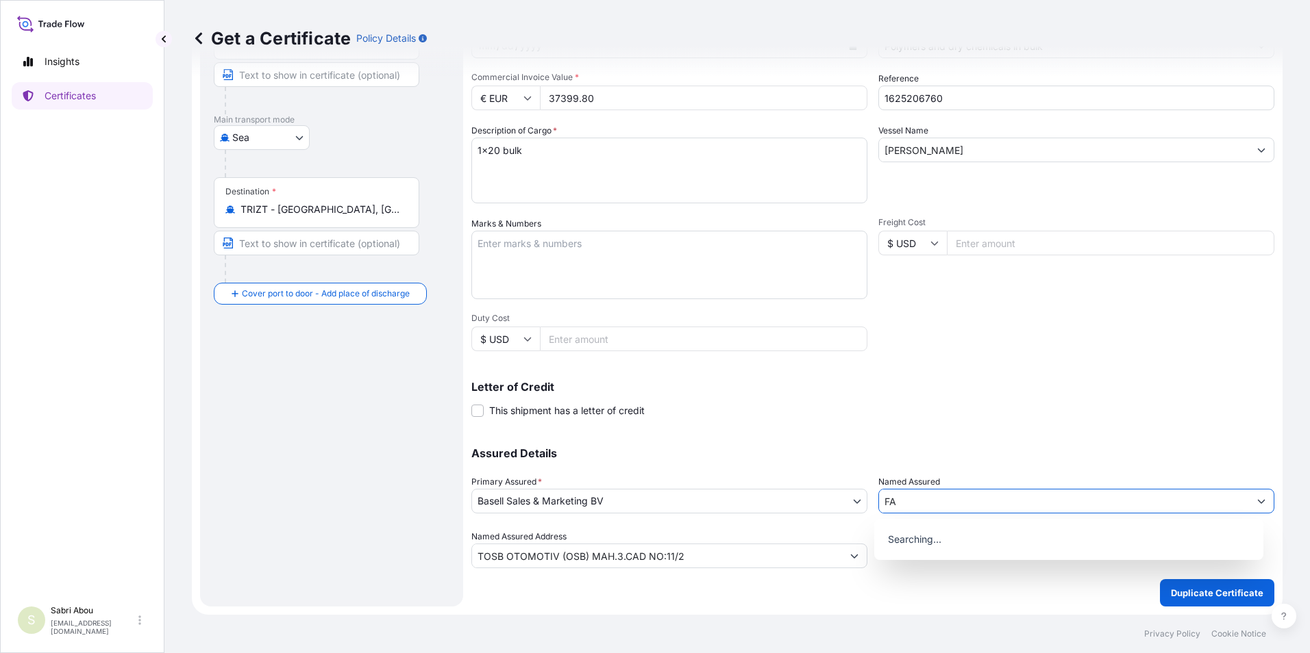
type input "F"
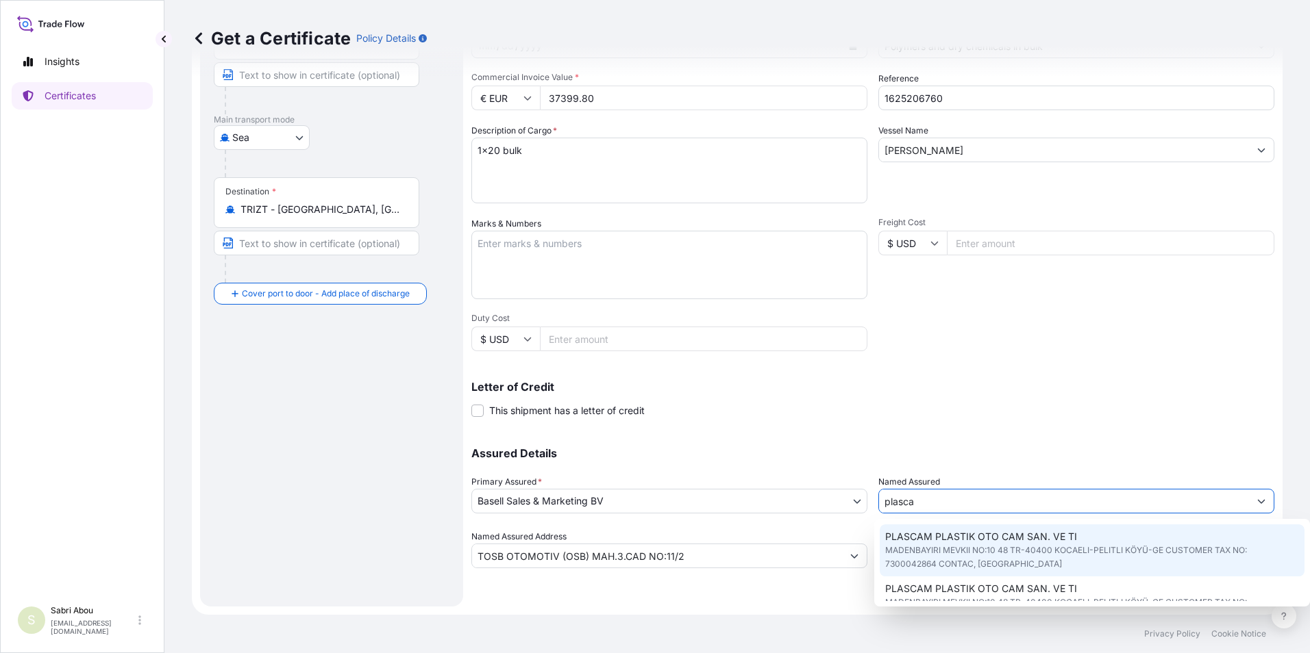
click at [1020, 540] on span "PLASCAM PLASTIK OTO CAM SAN. VE TI" at bounding box center [981, 537] width 192 height 14
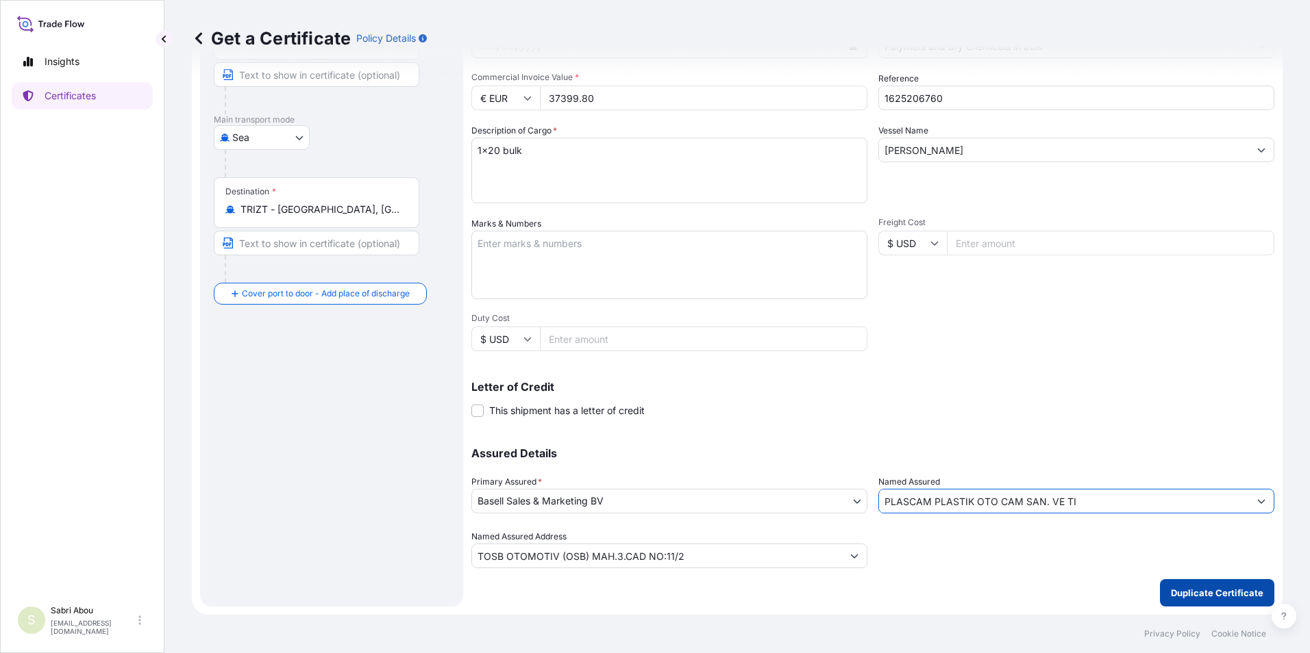
type input "PLASCAM PLASTIK OTO CAM SAN. VE TI"
click at [1216, 590] on p "Duplicate Certificate" at bounding box center [1216, 593] width 92 height 14
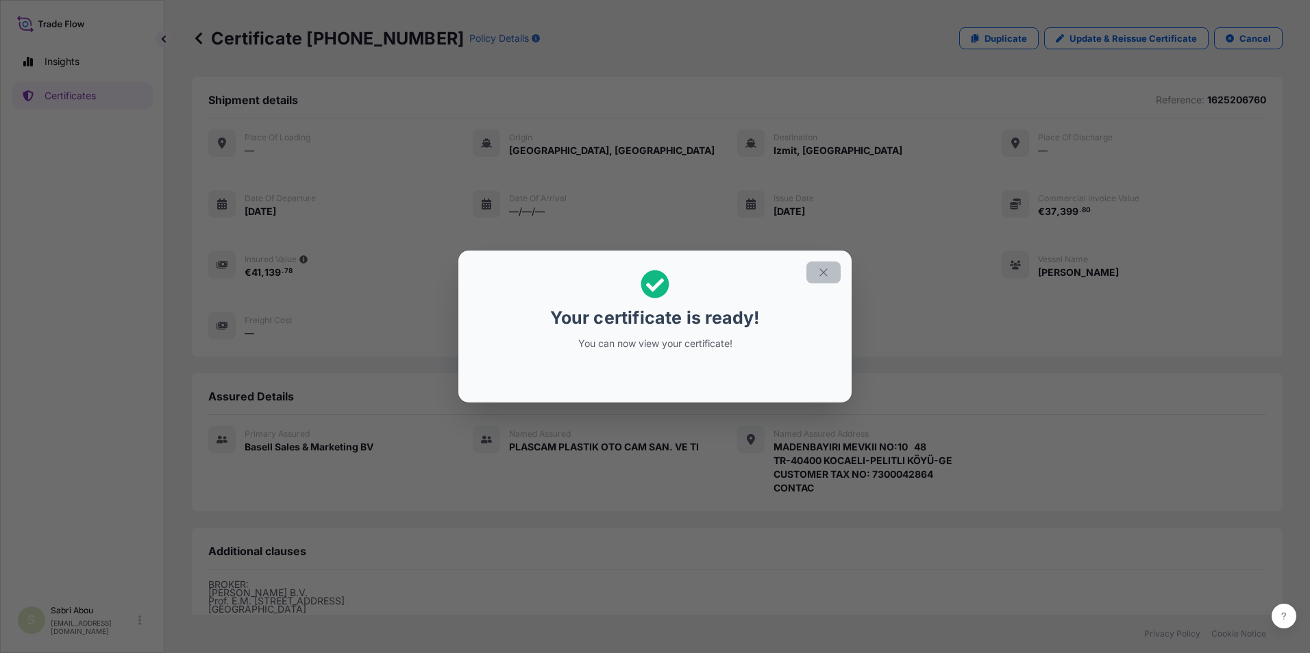
click at [827, 275] on icon "button" at bounding box center [823, 272] width 12 height 12
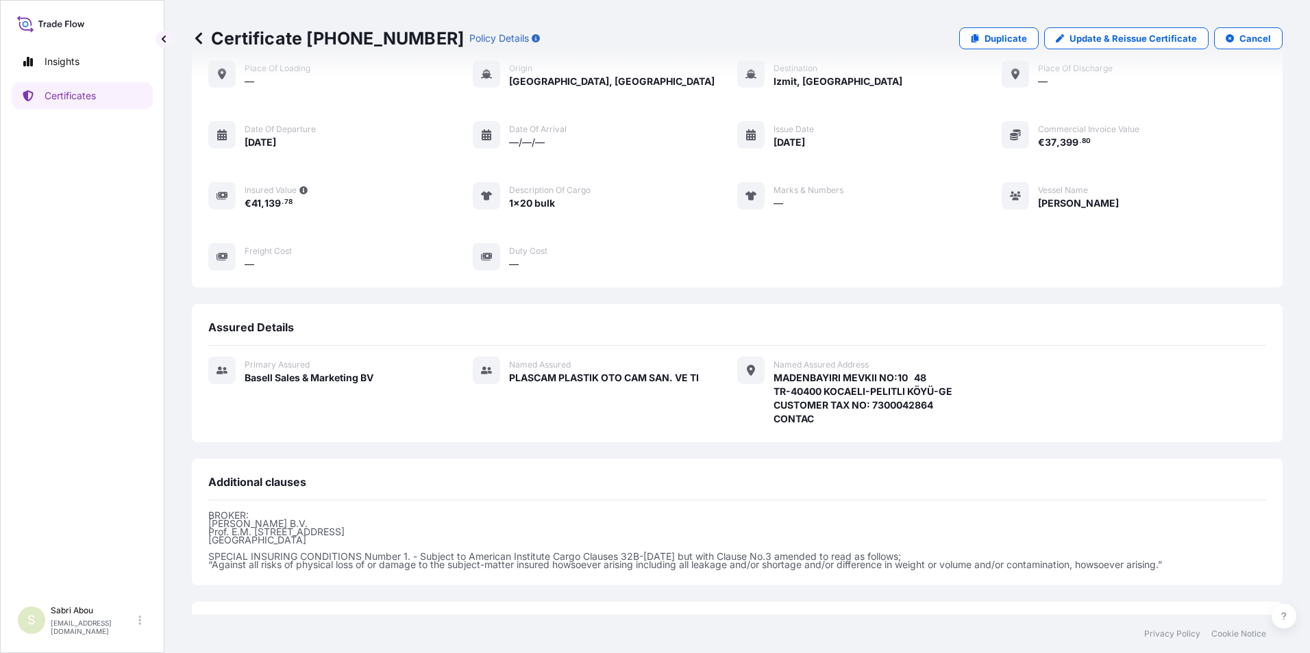
scroll to position [184, 0]
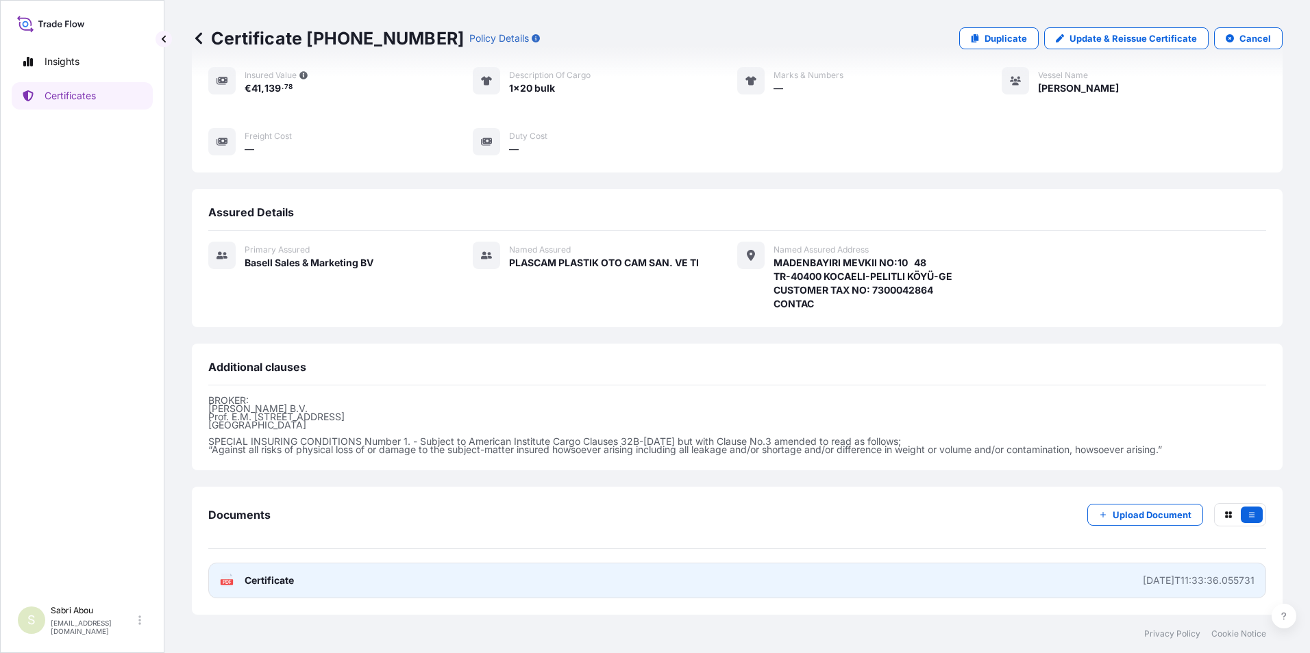
click at [725, 582] on link "PDF Certificate [DATE]T11:33:36.055731" at bounding box center [736, 581] width 1057 height 36
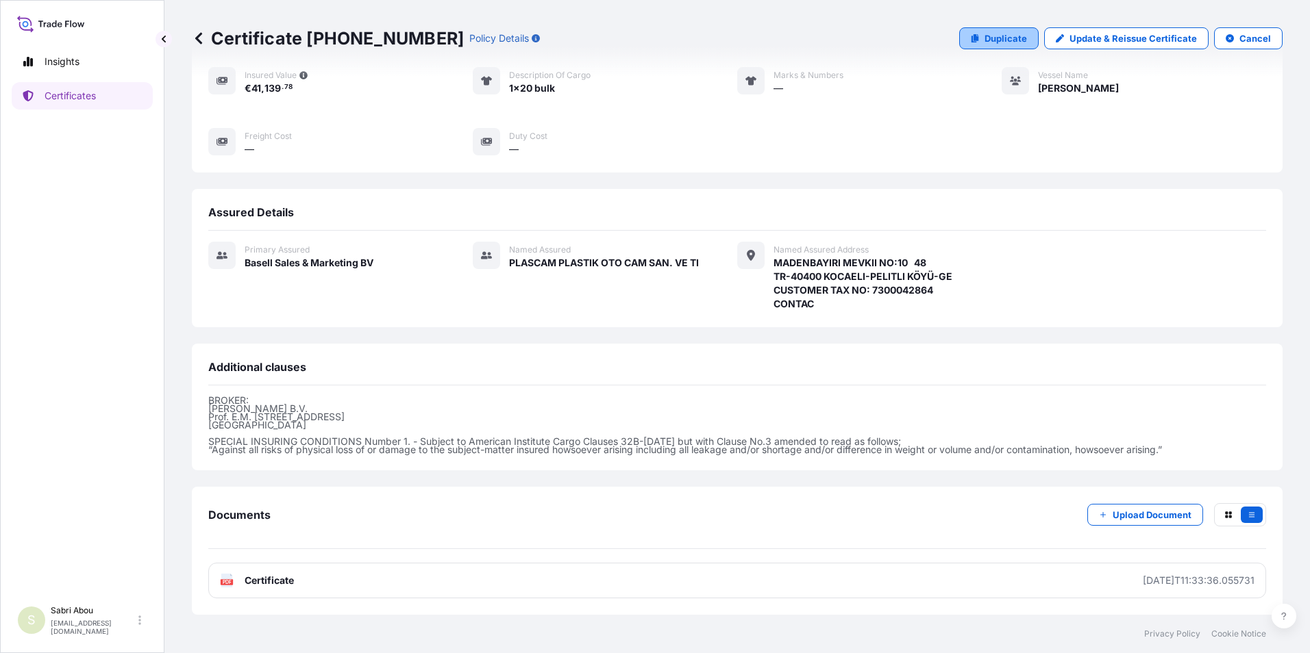
click at [977, 44] on link "Duplicate" at bounding box center [998, 38] width 79 height 22
select select "Sea"
select select "32164"
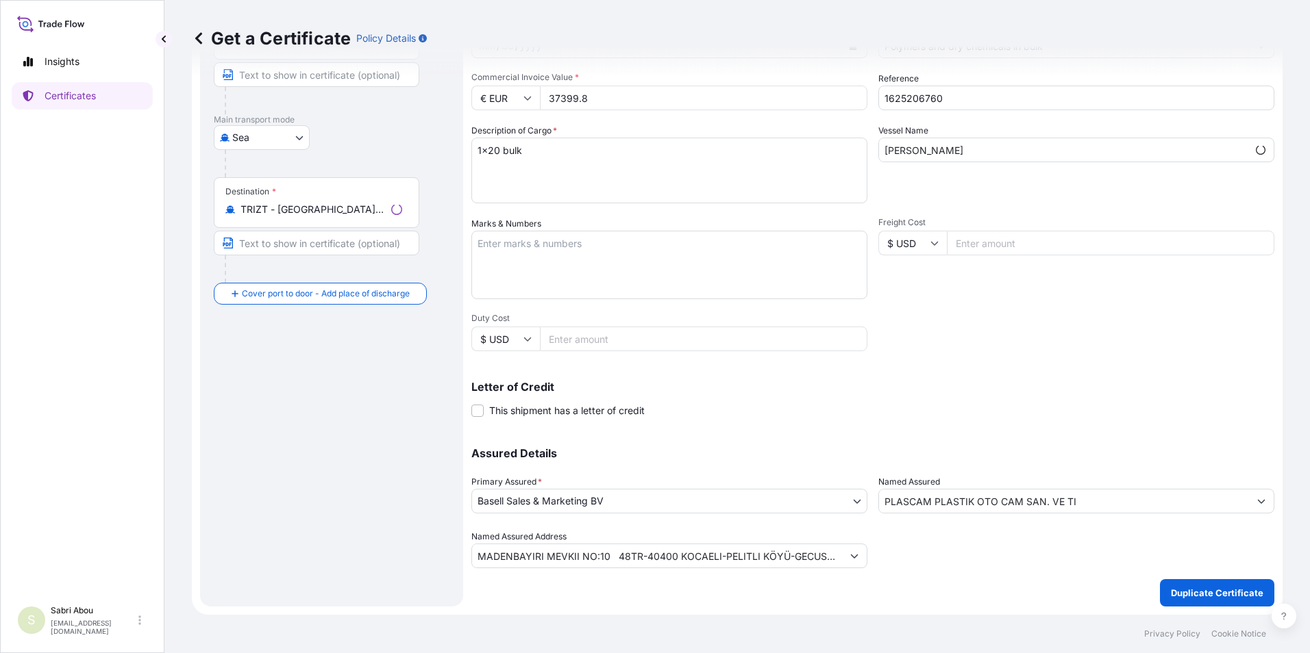
scroll to position [169, 0]
type input "MADENBAYIRI MEVKII NO:10 48TR-40400 KOCAELI-PELITLI KÖYÜ-GECUSTOMER TAX NO: 730…"
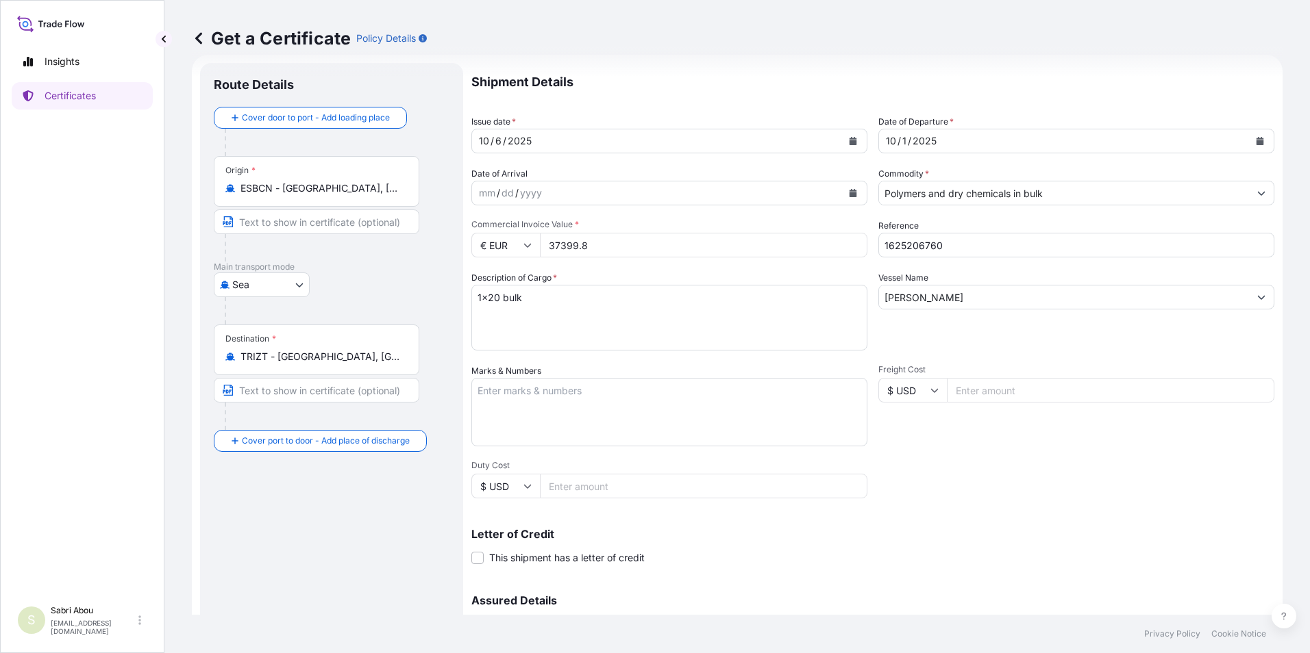
scroll to position [0, 0]
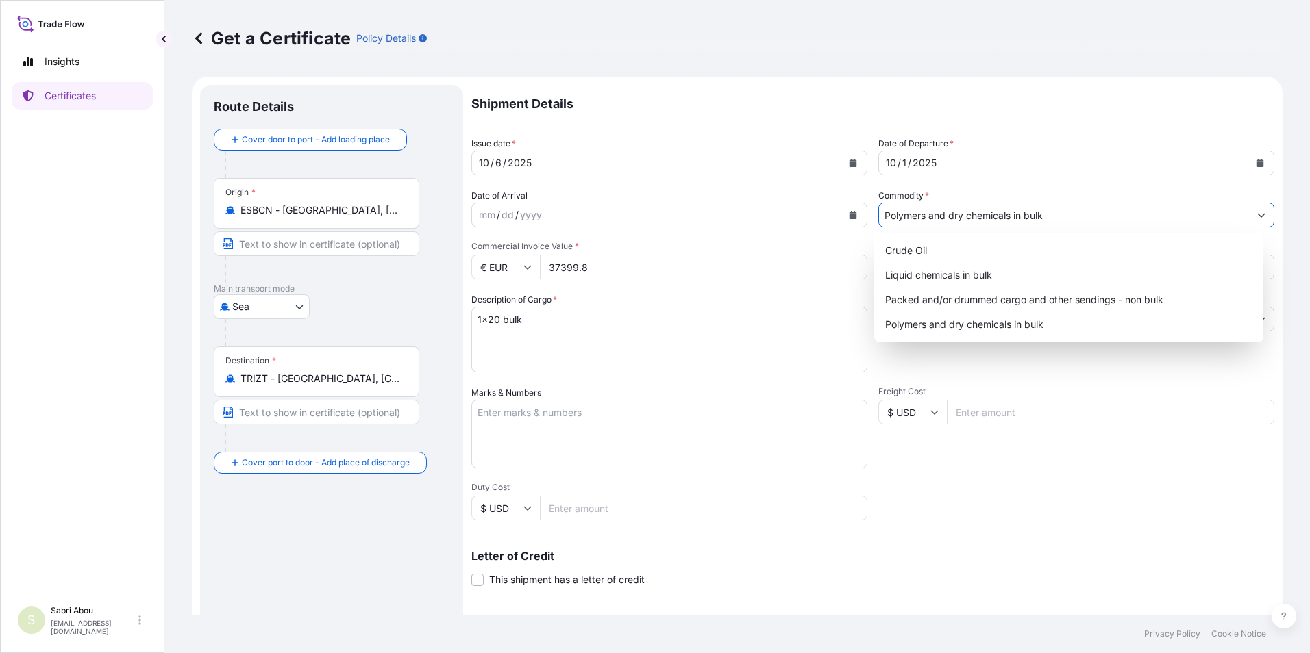
click at [986, 218] on input "Polymers and dry chemicals in bulk" at bounding box center [1064, 215] width 370 height 25
click at [995, 304] on div "Packed and/or drummed cargo and other sendings - non bulk" at bounding box center [1068, 300] width 379 height 25
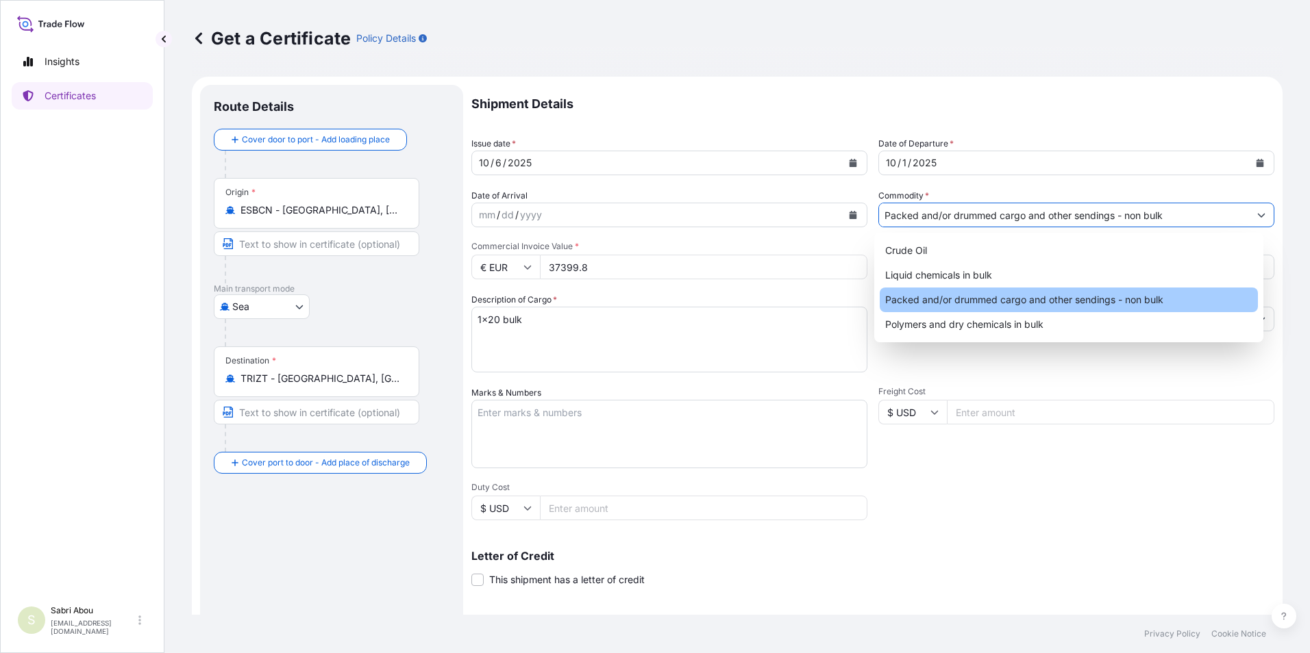
type input "Packed and/or drummed cargo and other sendings - non bulk"
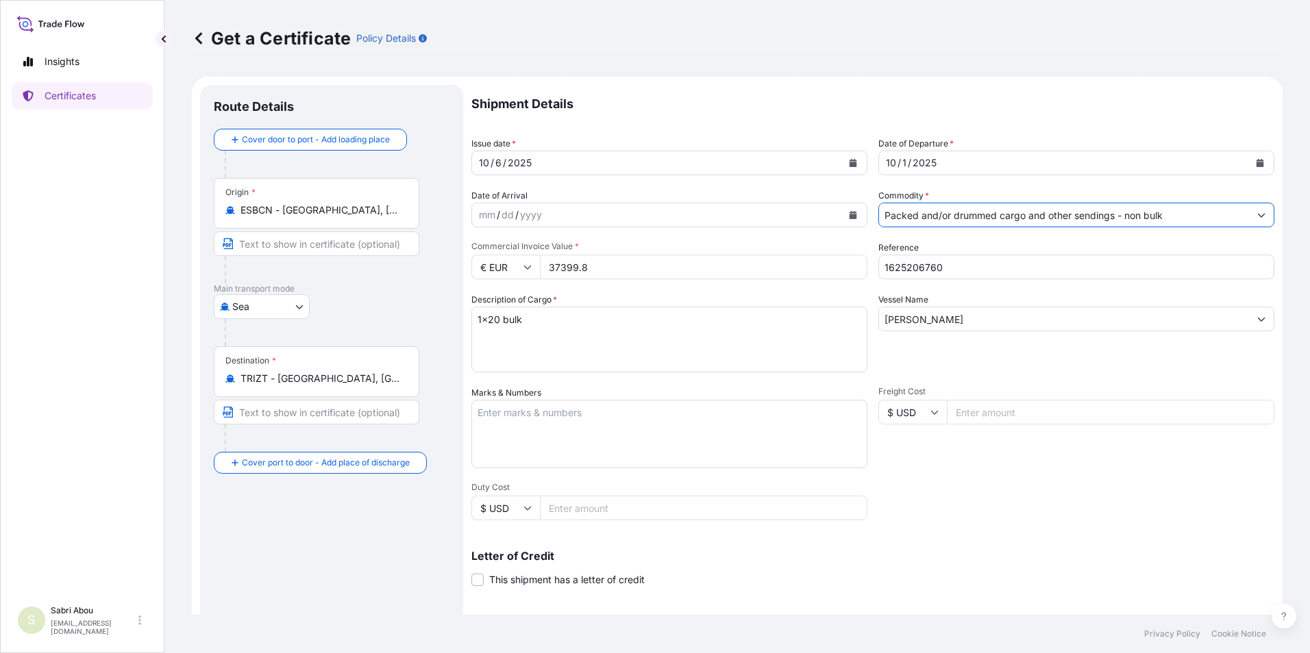
click at [520, 277] on div "€ EUR 37399.8" at bounding box center [669, 267] width 396 height 25
type input "23122"
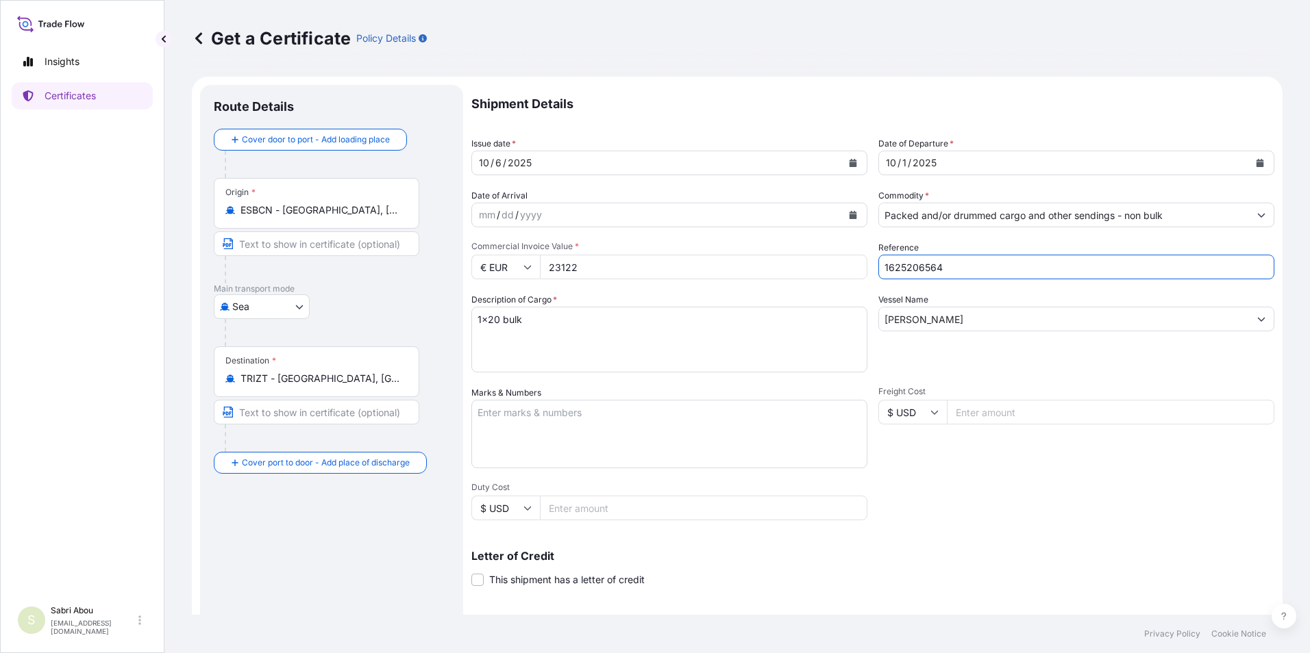
type input "1625206564"
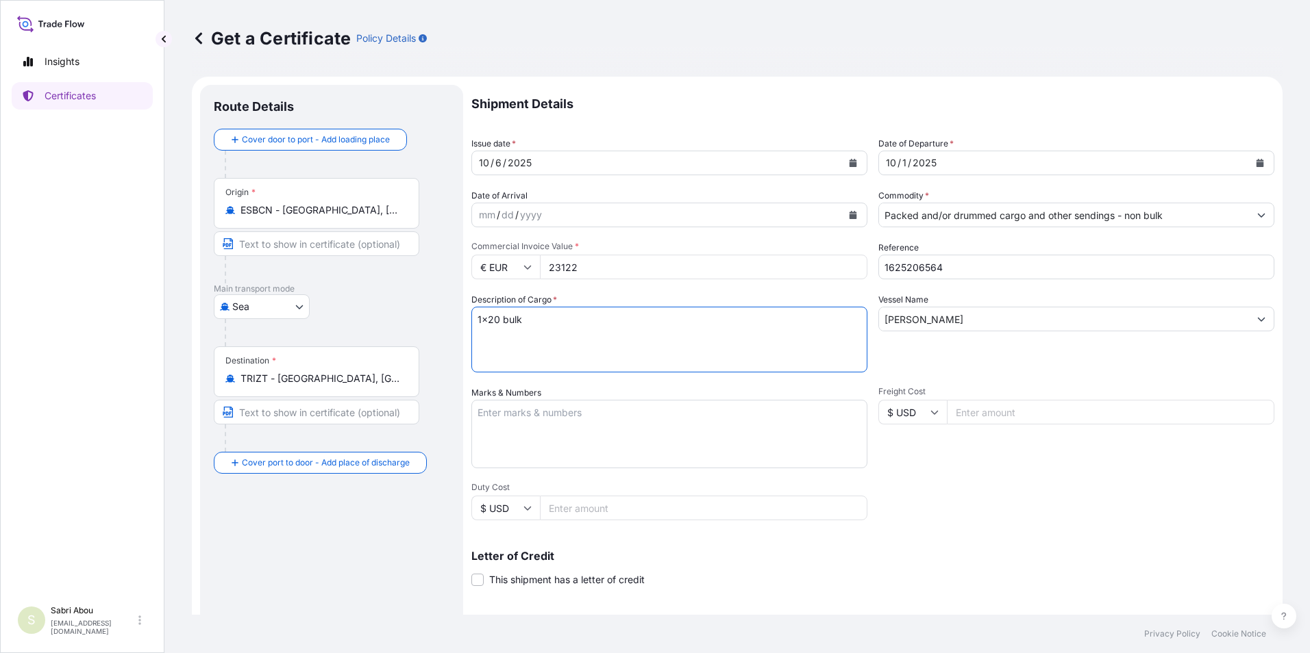
click at [506, 317] on textarea "1x20 bulk" at bounding box center [669, 340] width 396 height 66
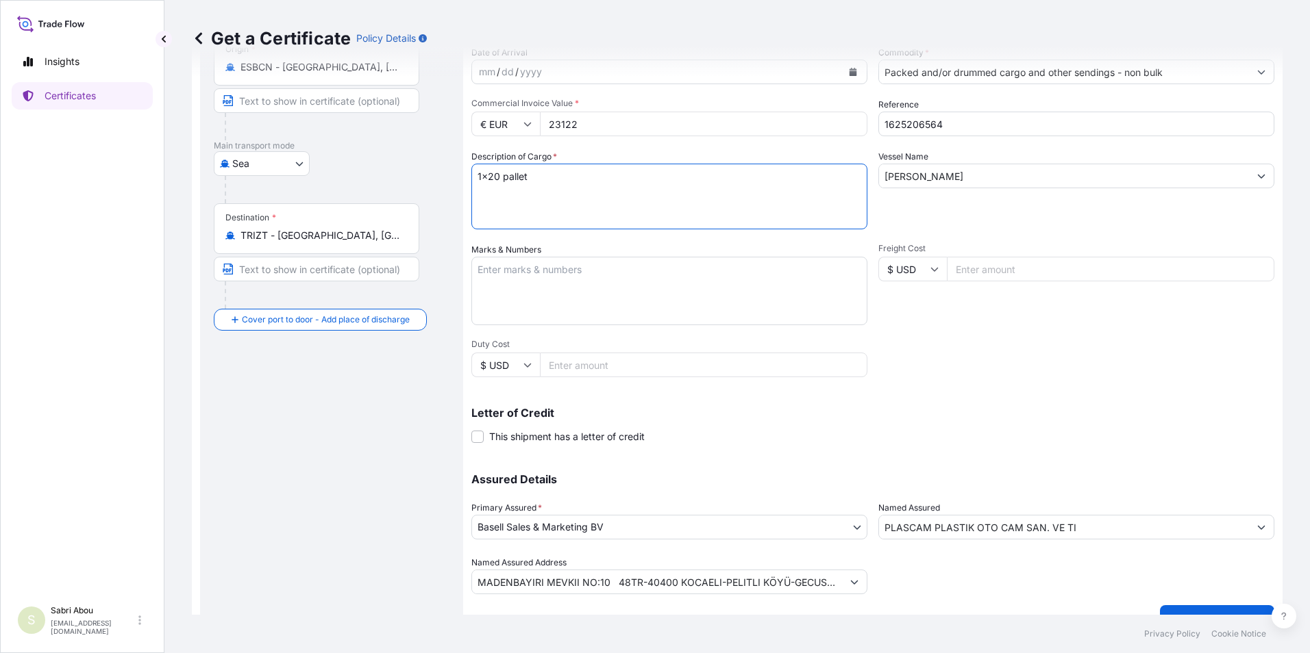
scroll to position [169, 0]
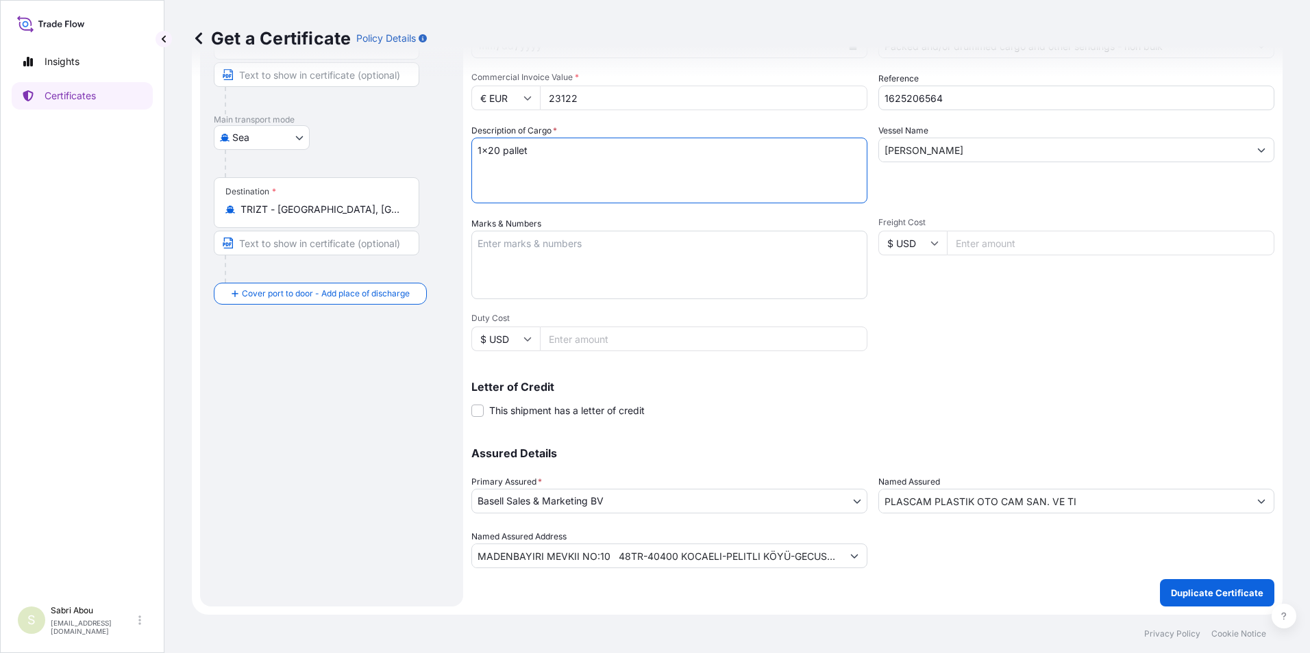
type textarea "1x20 pallet"
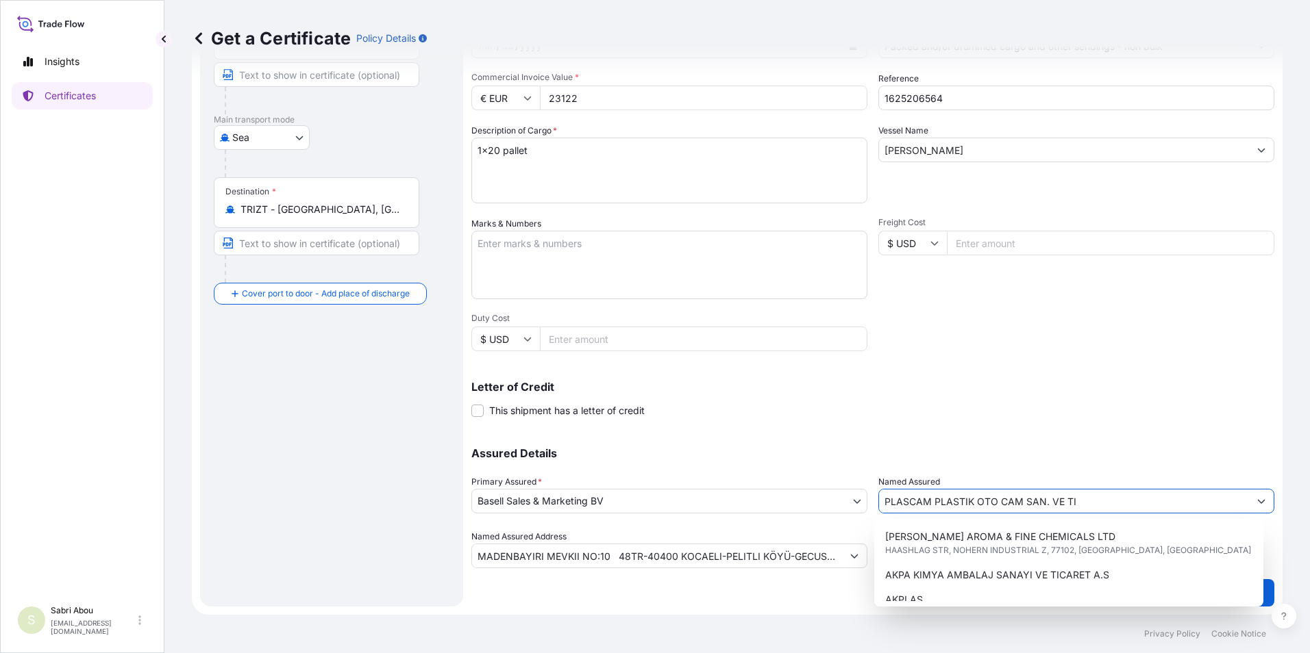
drag, startPoint x: 1095, startPoint y: 499, endPoint x: 820, endPoint y: 505, distance: 274.7
click at [820, 505] on div "Assured Details Primary Assured * Basell Sales & Marketing BV Basell Poliolefin…" at bounding box center [872, 499] width 803 height 137
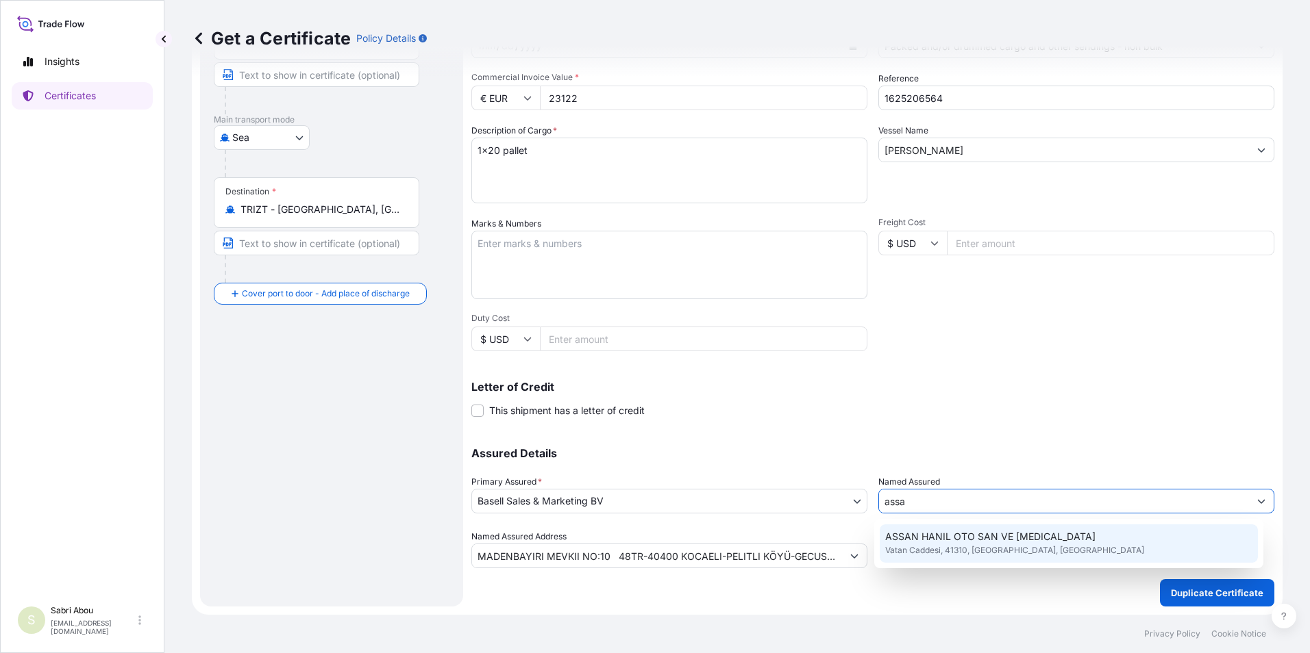
click at [950, 548] on span "Vatan Caddesi, 41310, [GEOGRAPHIC_DATA], [GEOGRAPHIC_DATA]" at bounding box center [1014, 551] width 259 height 14
type input "ASSAN HANIL OTO SAN VE [MEDICAL_DATA]"
type input "Vatan Cd., 41310 [GEOGRAPHIC_DATA]/[GEOGRAPHIC_DATA], [GEOGRAPHIC_DATA]"
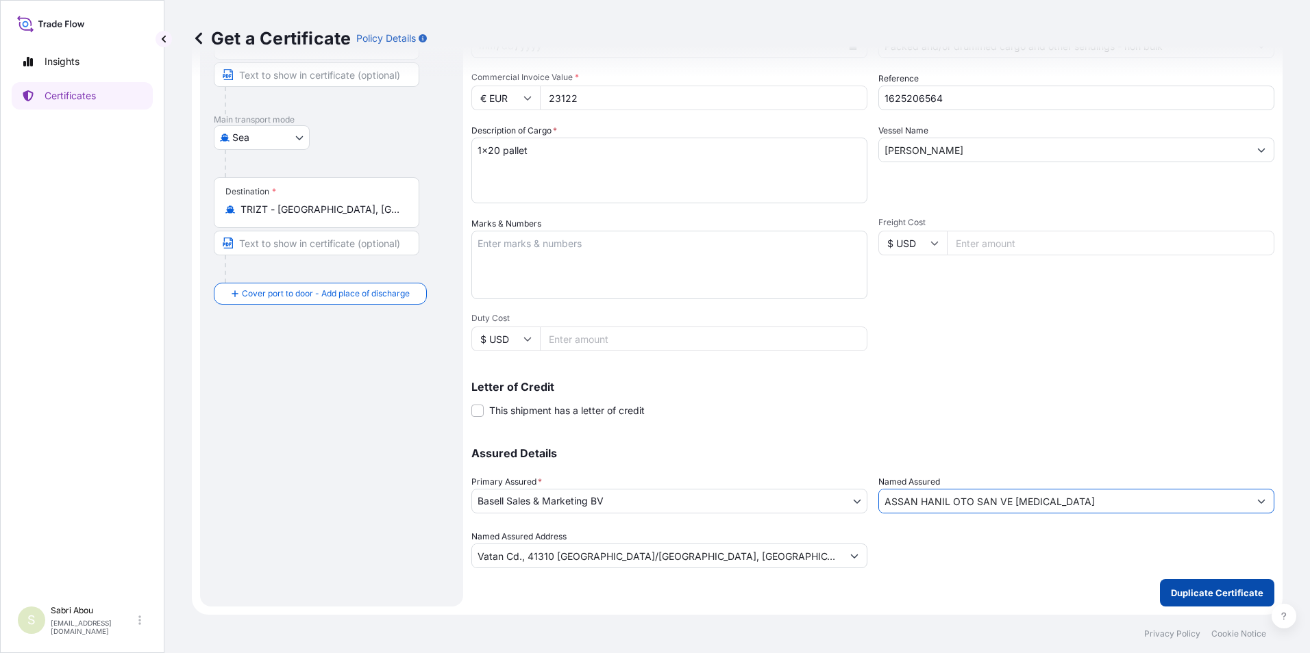
type input "ASSAN HANIL OTO SAN VE [MEDICAL_DATA]"
click at [1185, 591] on p "Duplicate Certificate" at bounding box center [1216, 593] width 92 height 14
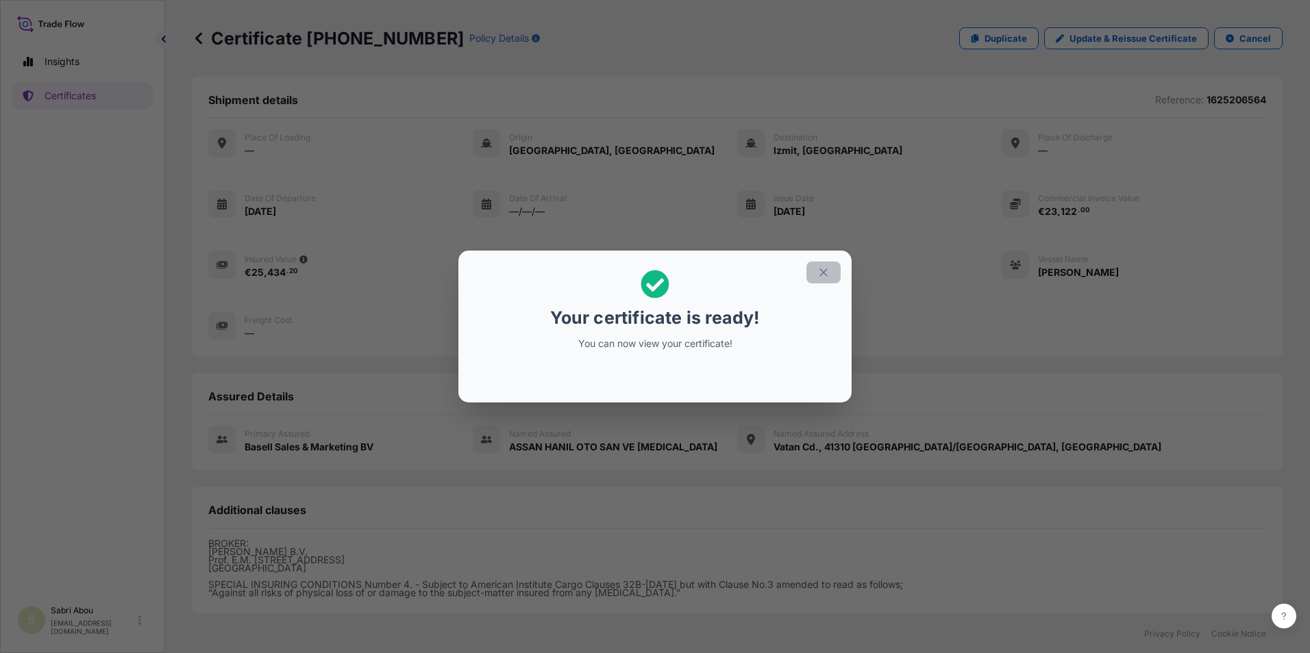
click at [826, 273] on icon "button" at bounding box center [823, 272] width 12 height 12
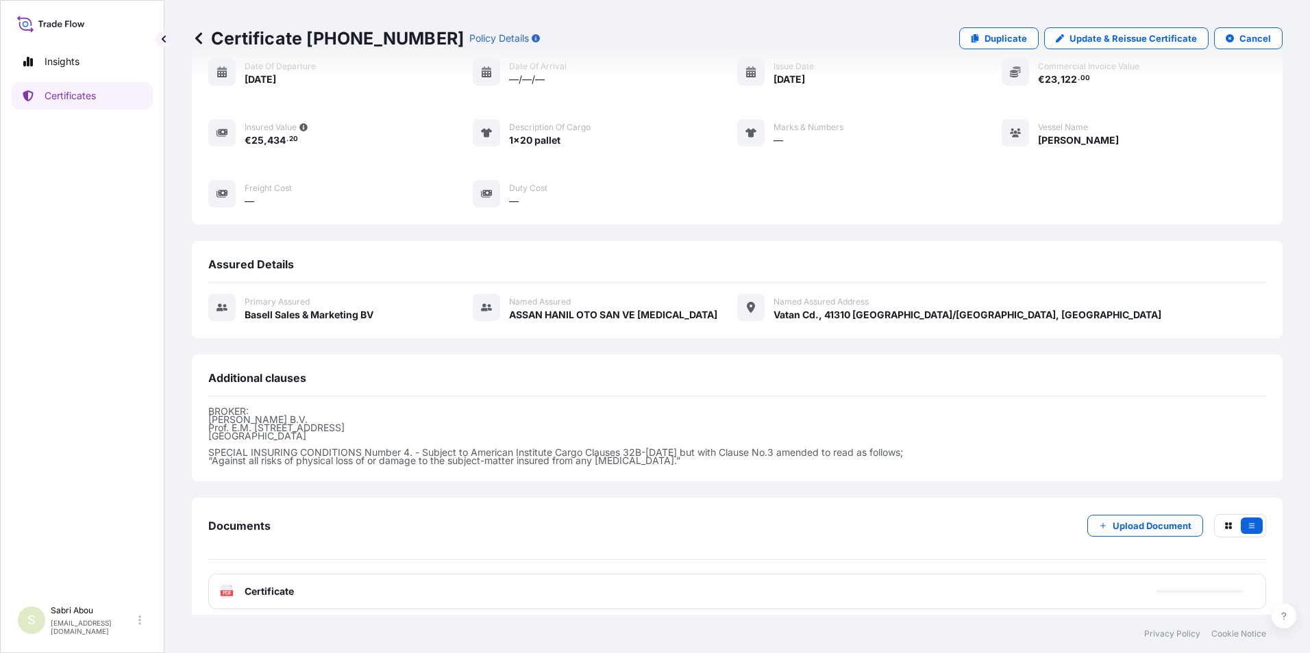
scroll to position [143, 0]
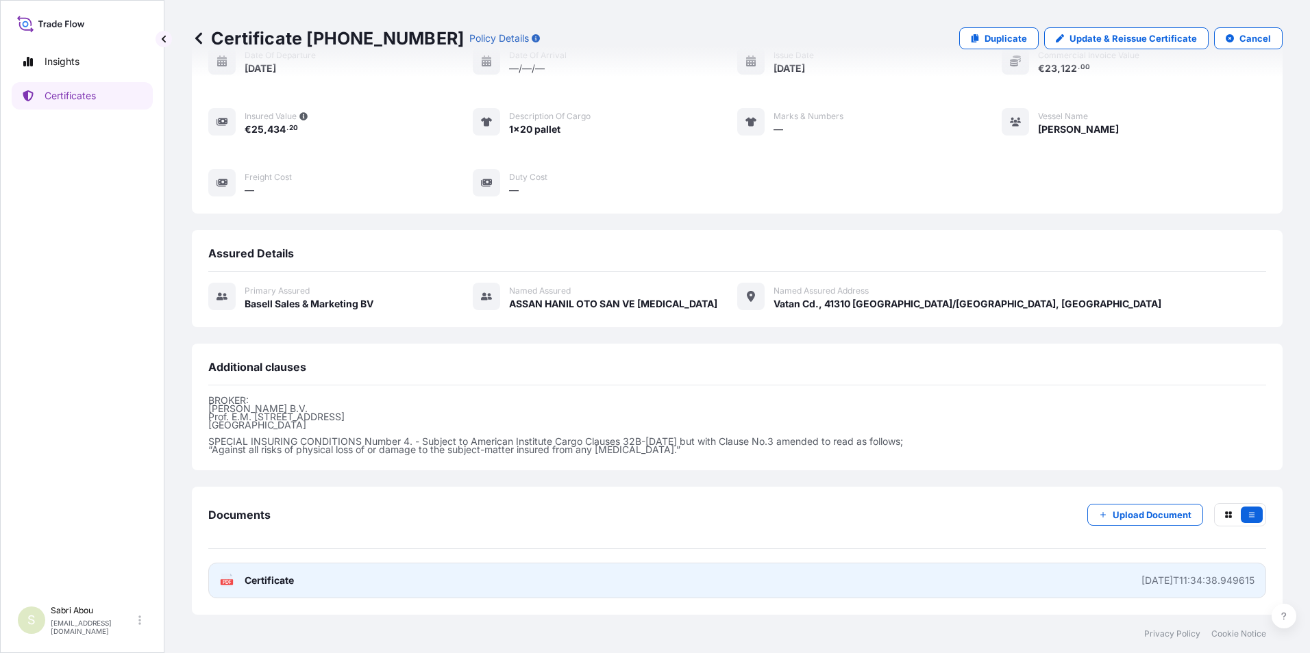
click at [701, 587] on link "PDF Certificate [DATE]T11:34:38.949615" at bounding box center [736, 581] width 1057 height 36
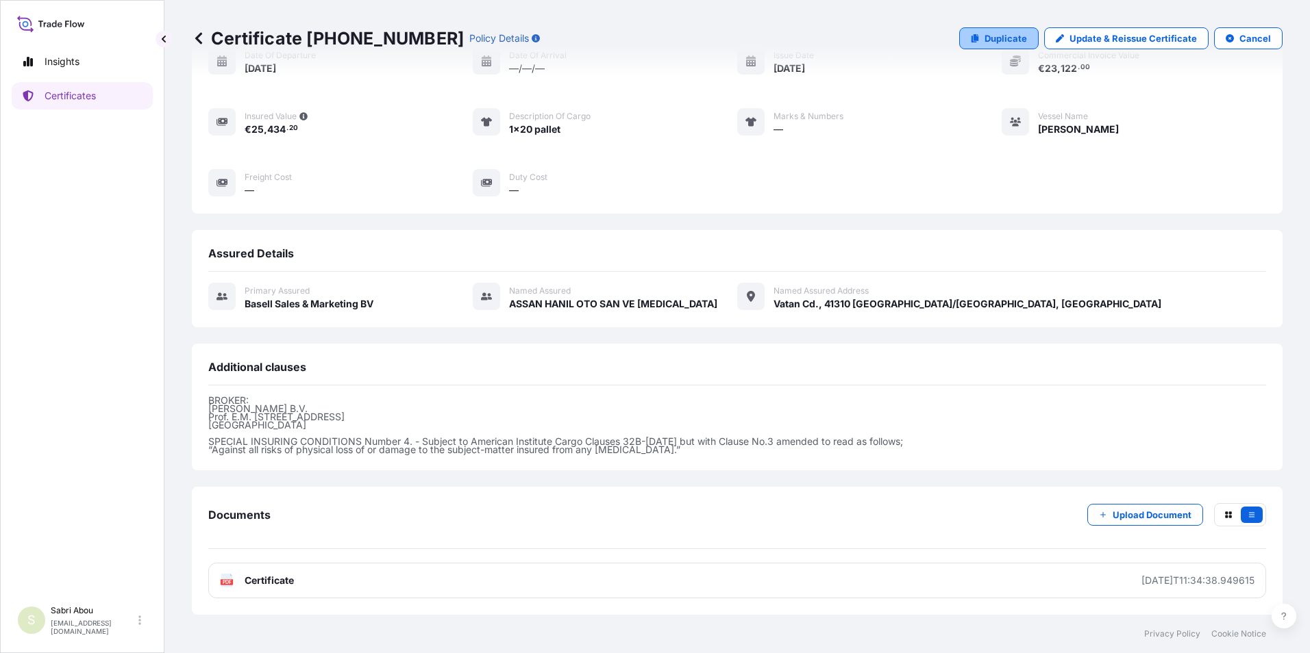
click at [1008, 40] on p "Duplicate" at bounding box center [1005, 39] width 42 height 14
select select "Sea"
select select "32164"
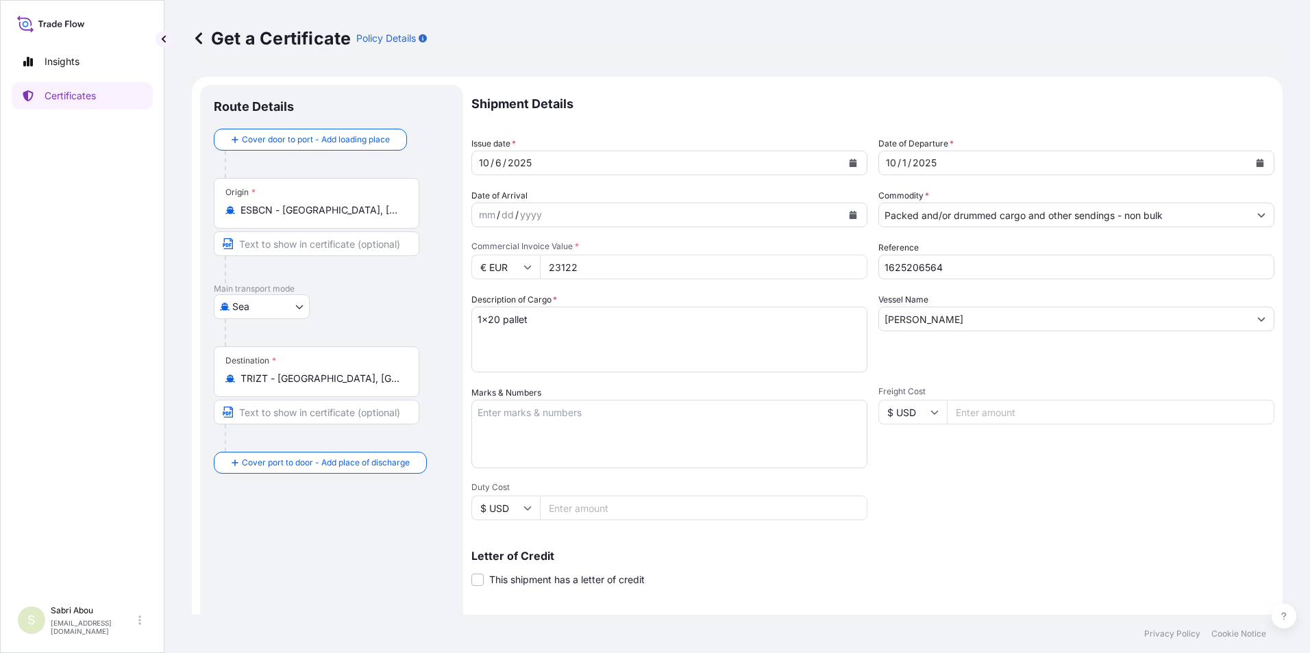
click at [1086, 225] on input "Packed and/or drummed cargo and other sendings - non bulk" at bounding box center [1064, 215] width 370 height 25
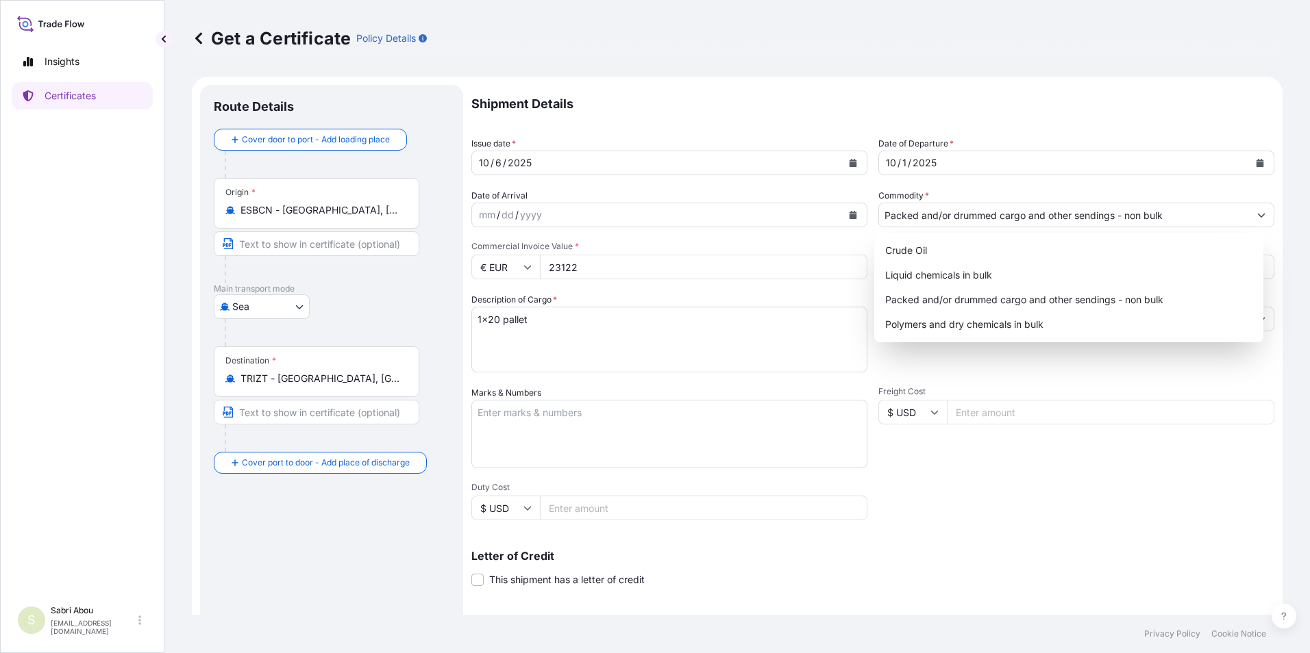
drag, startPoint x: 597, startPoint y: 272, endPoint x: 522, endPoint y: 278, distance: 74.9
click at [522, 278] on div "€ EUR 23122" at bounding box center [669, 267] width 396 height 25
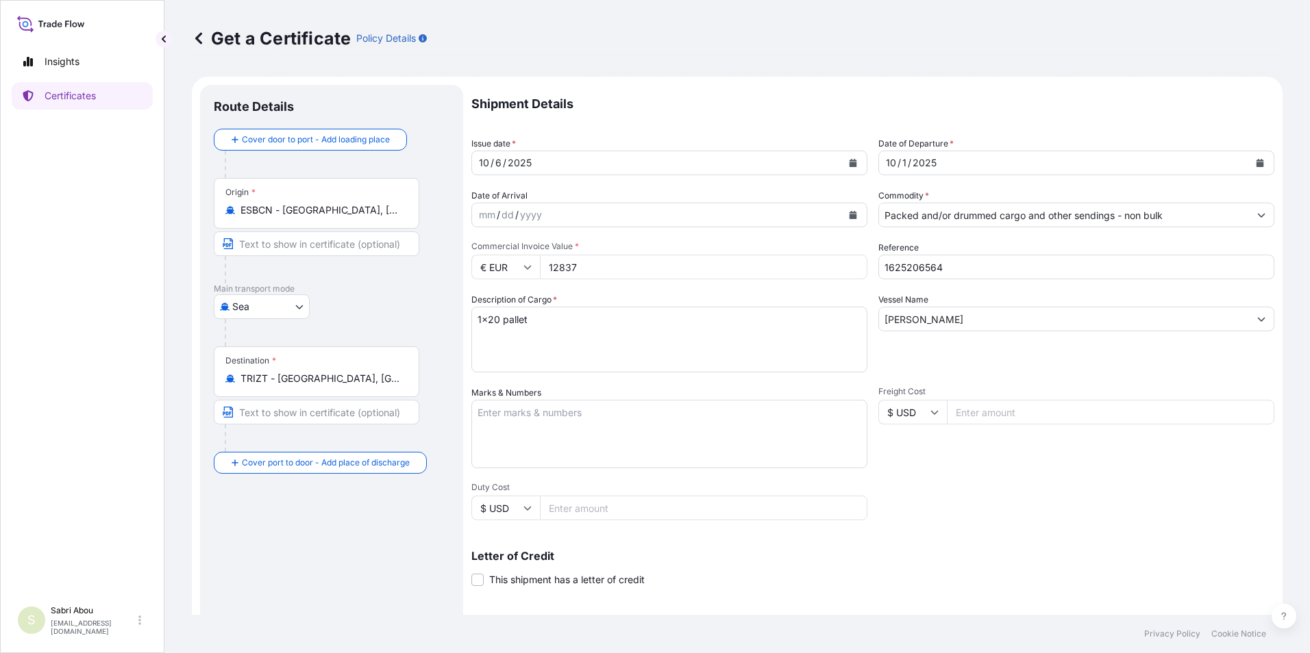
type input "12837"
type input "1625207021"
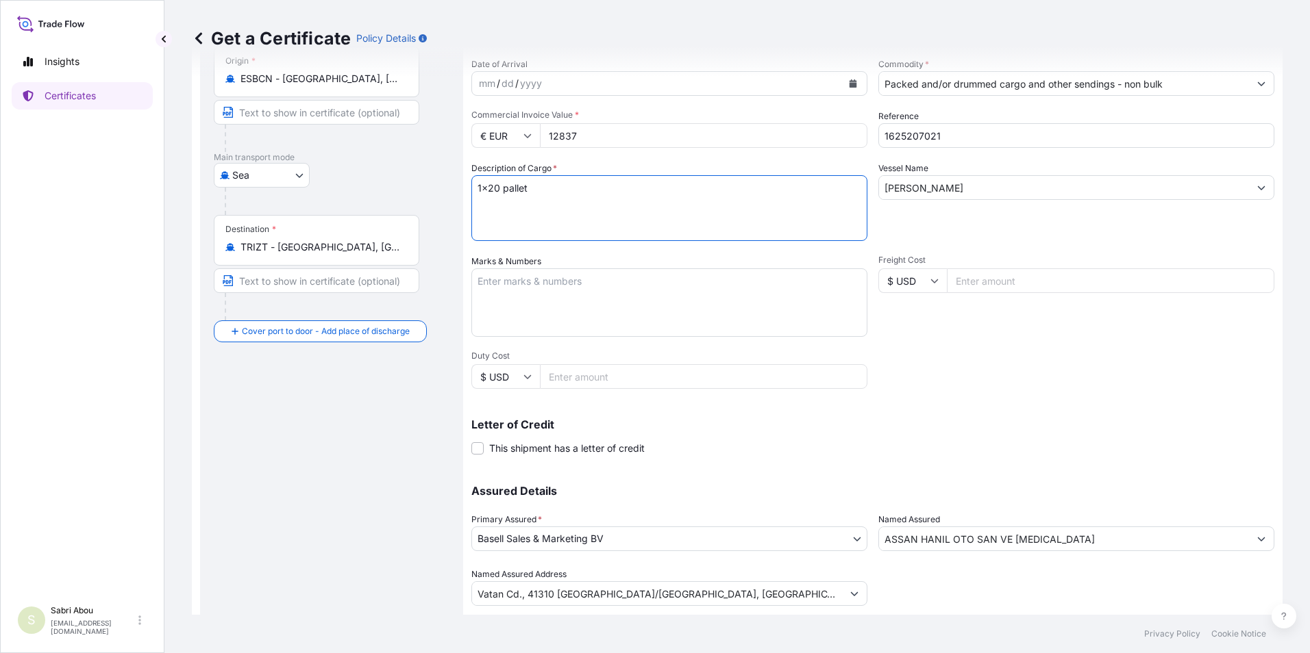
scroll to position [137, 0]
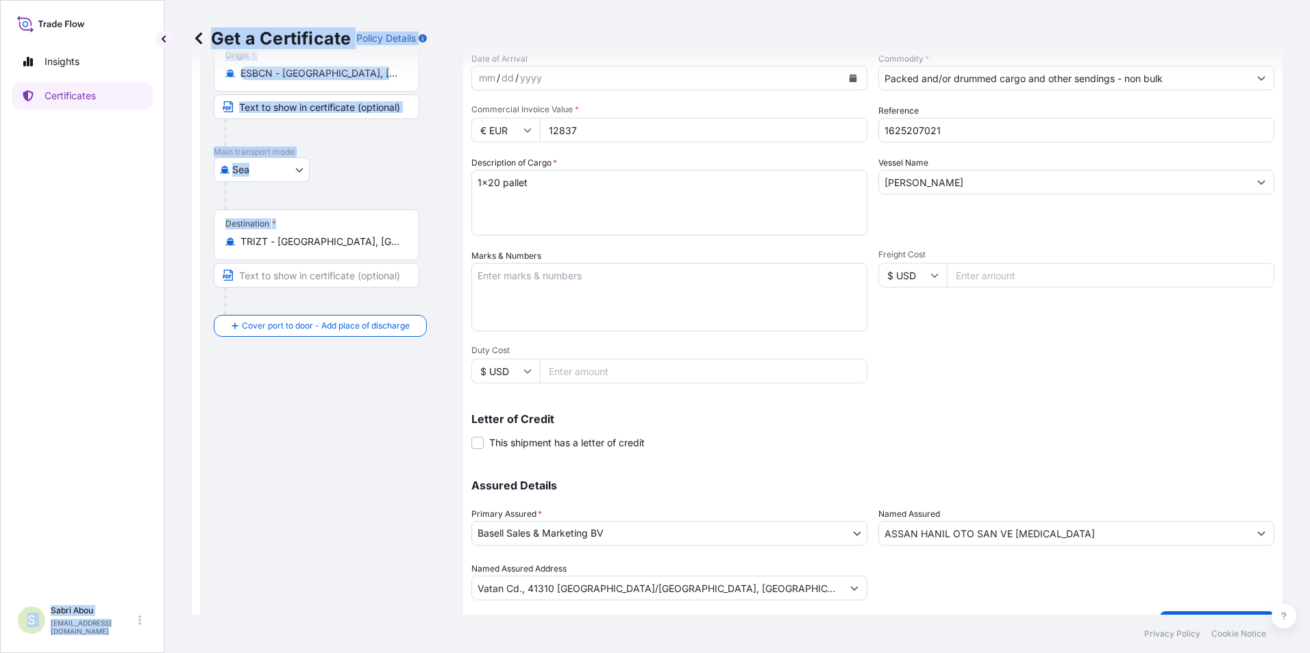
drag, startPoint x: 177, startPoint y: 255, endPoint x: 137, endPoint y: 255, distance: 40.4
click at [137, 255] on div "Insights Certificates S Sabri Abou [EMAIL_ADDRESS][DOMAIN_NAME] Get a Certifica…" at bounding box center [655, 326] width 1310 height 653
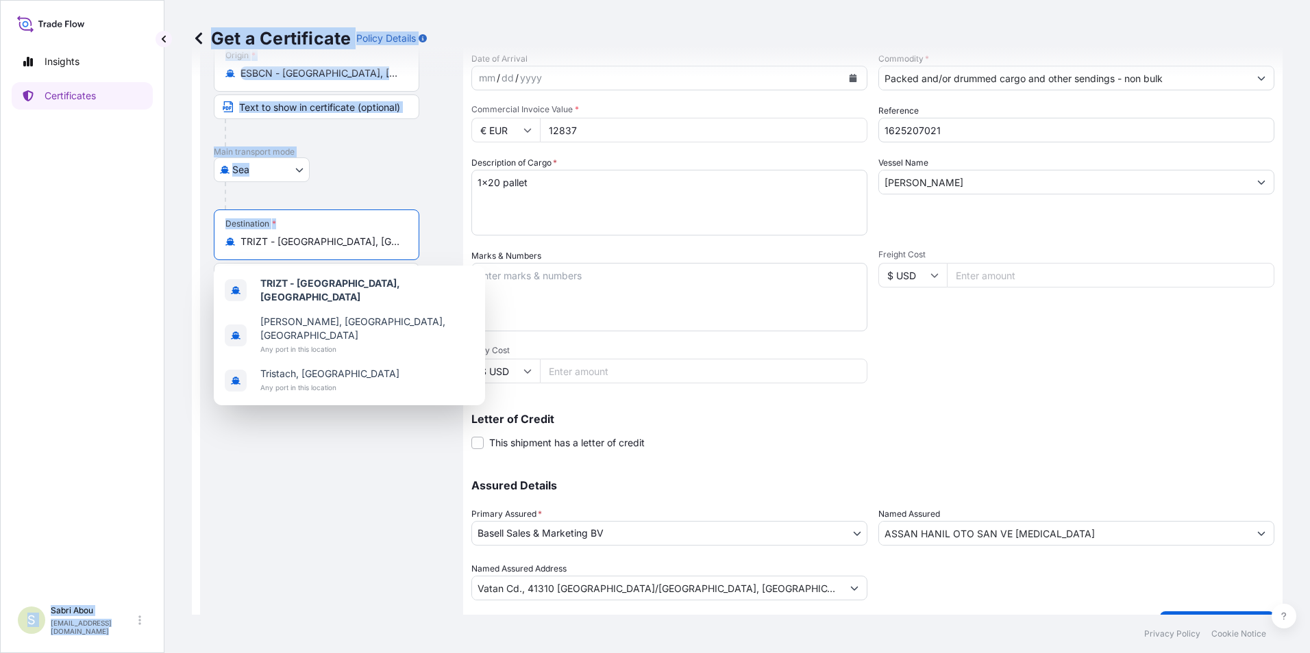
click at [345, 244] on input "TRIZT - [GEOGRAPHIC_DATA], [GEOGRAPHIC_DATA]" at bounding box center [321, 242] width 162 height 14
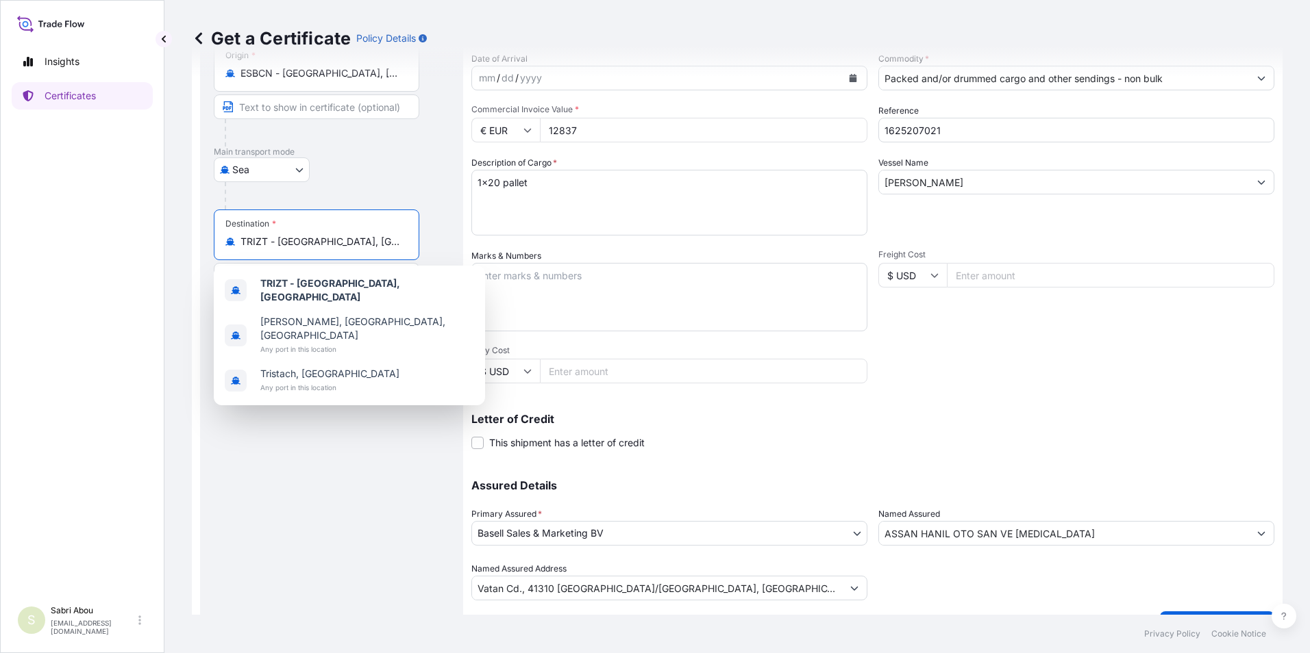
drag, startPoint x: 345, startPoint y: 244, endPoint x: 178, endPoint y: 242, distance: 167.1
click at [178, 242] on div "Get a Certificate Policy Details Route Details Cover door to port - Add loading…" at bounding box center [736, 307] width 1145 height 615
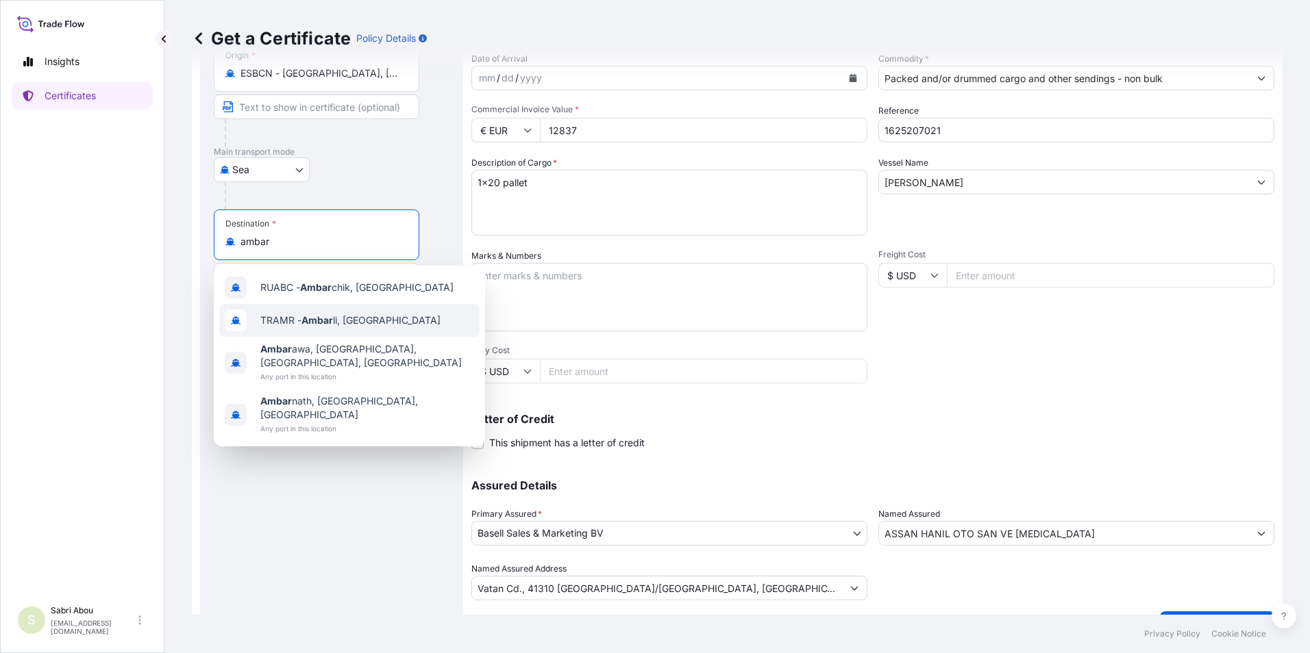
click at [337, 315] on span "TRAMR - [PERSON_NAME], [GEOGRAPHIC_DATA]" at bounding box center [350, 321] width 180 height 14
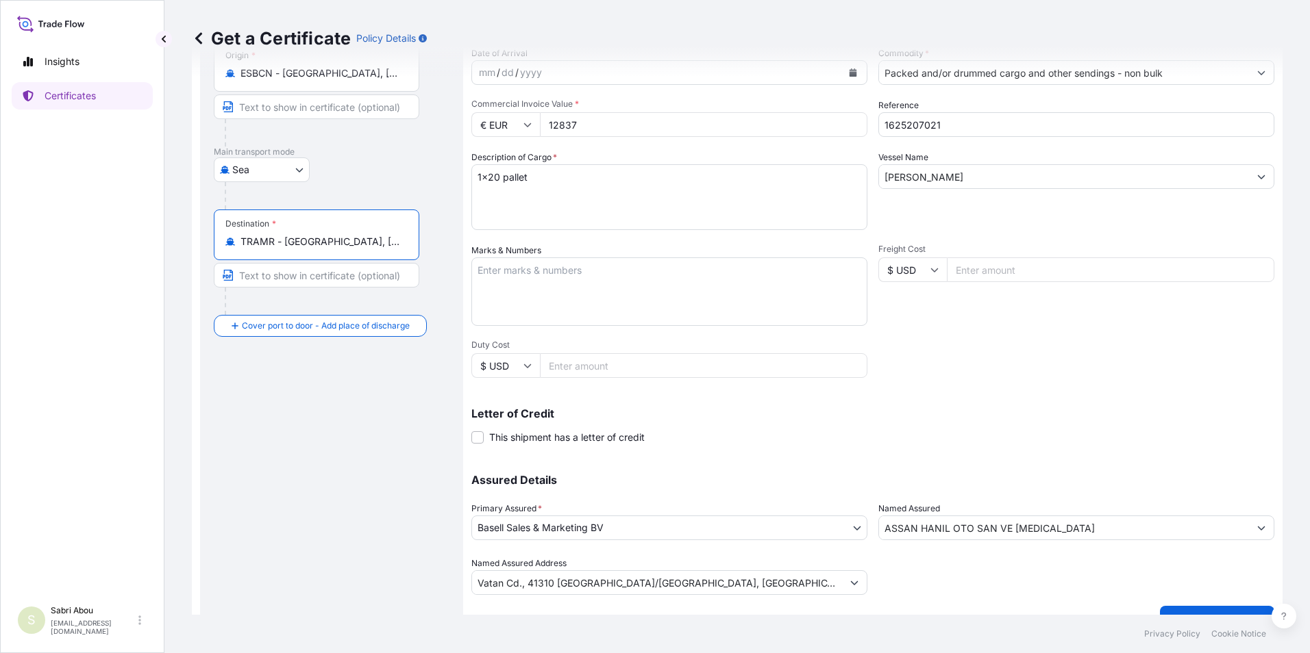
type input "TRAMR - [GEOGRAPHIC_DATA], [GEOGRAPHIC_DATA]"
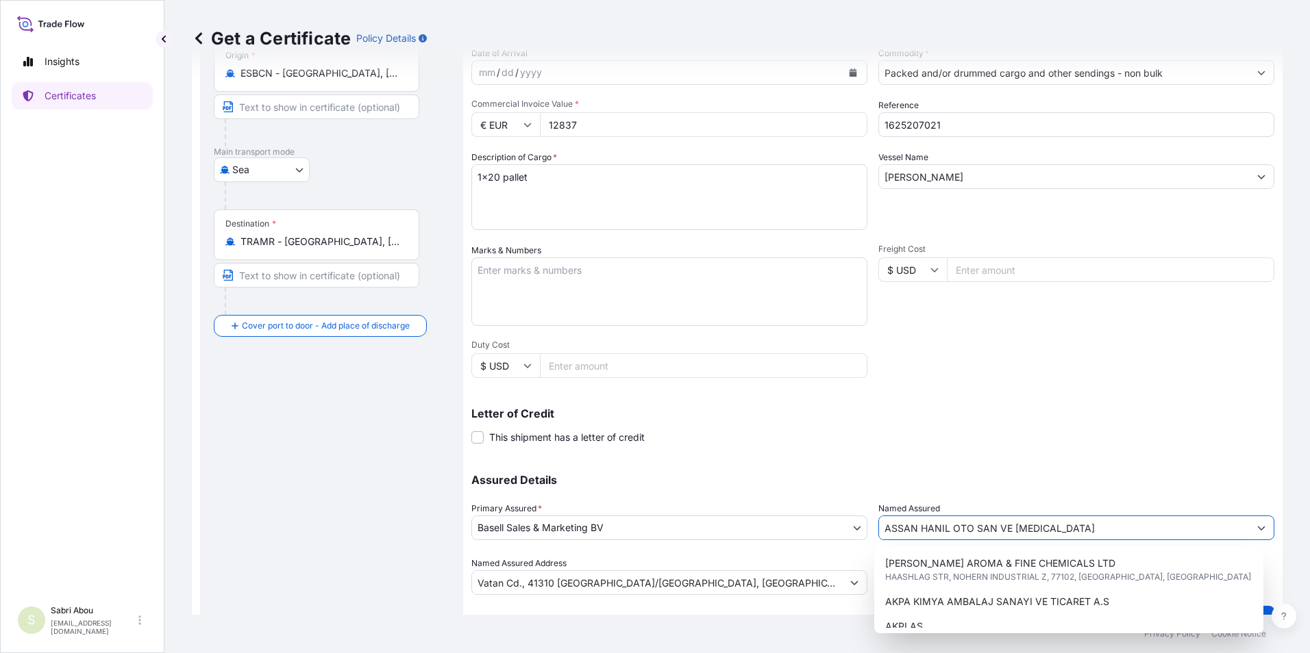
drag, startPoint x: 1051, startPoint y: 526, endPoint x: 851, endPoint y: 523, distance: 200.0
click at [852, 529] on div "Assured Details Primary Assured * Basell Sales & Marketing BV Basell Poliolefin…" at bounding box center [872, 526] width 803 height 137
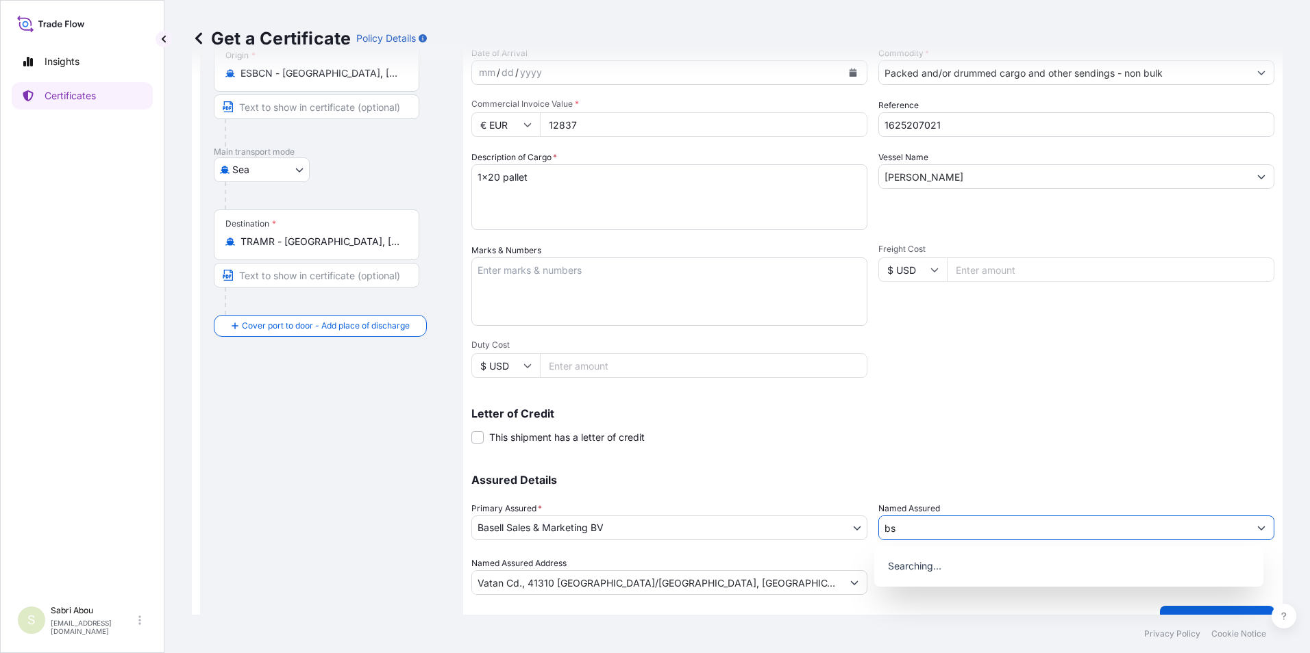
type input "bsh"
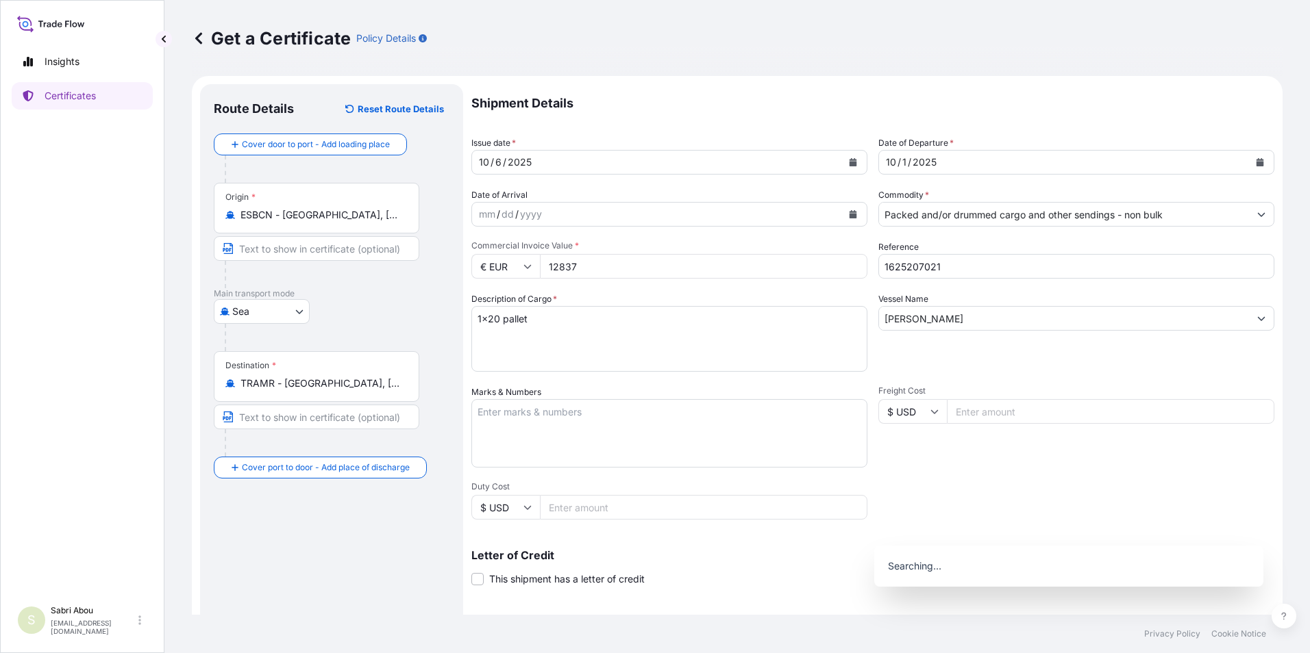
scroll to position [0, 0]
